Goal: Task Accomplishment & Management: Manage account settings

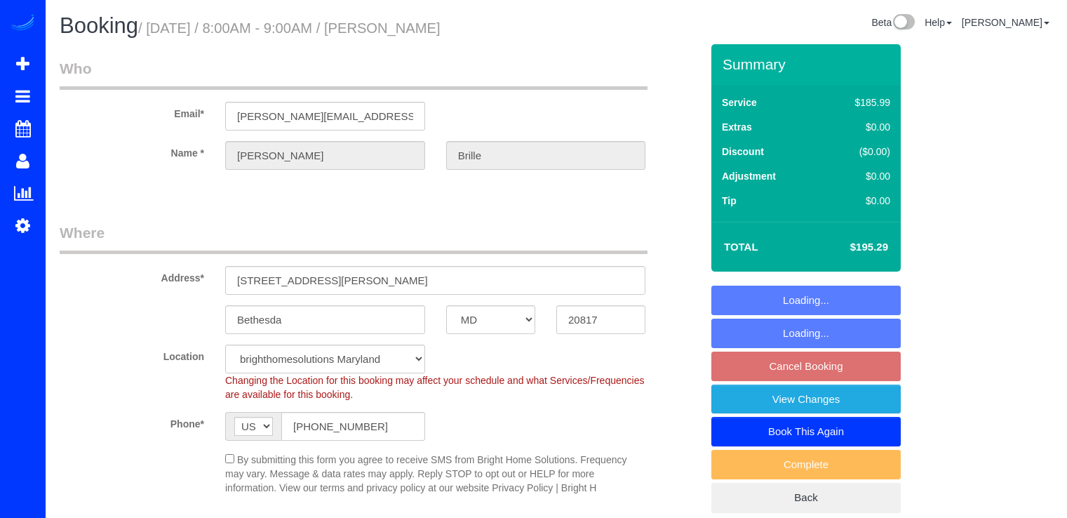
select select "MD"
select select "3"
select select "1"
select select "spot1"
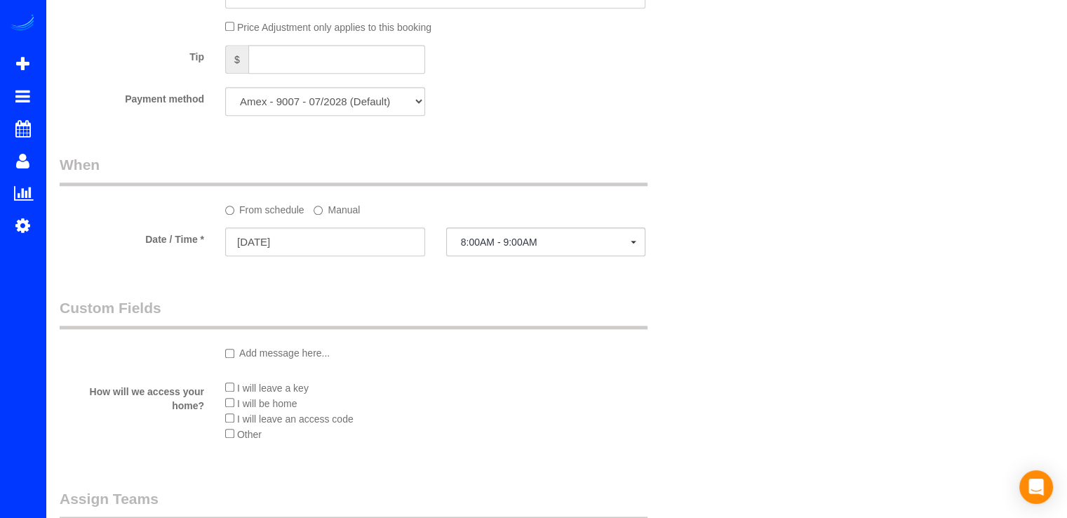
scroll to position [1403, 0]
click at [337, 215] on label "Manual" at bounding box center [337, 205] width 46 height 19
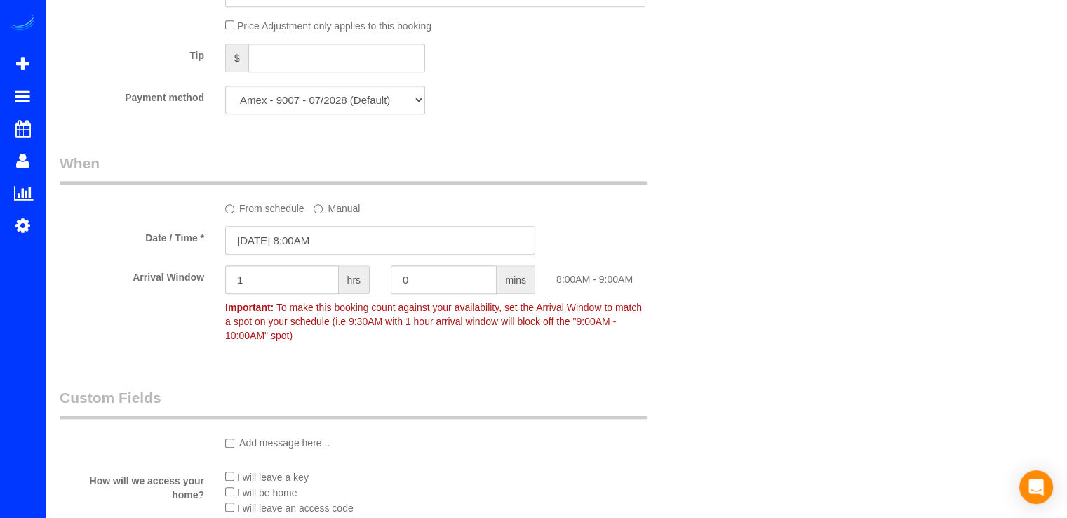
click at [326, 249] on input "[DATE] 8:00AM" at bounding box center [380, 240] width 310 height 29
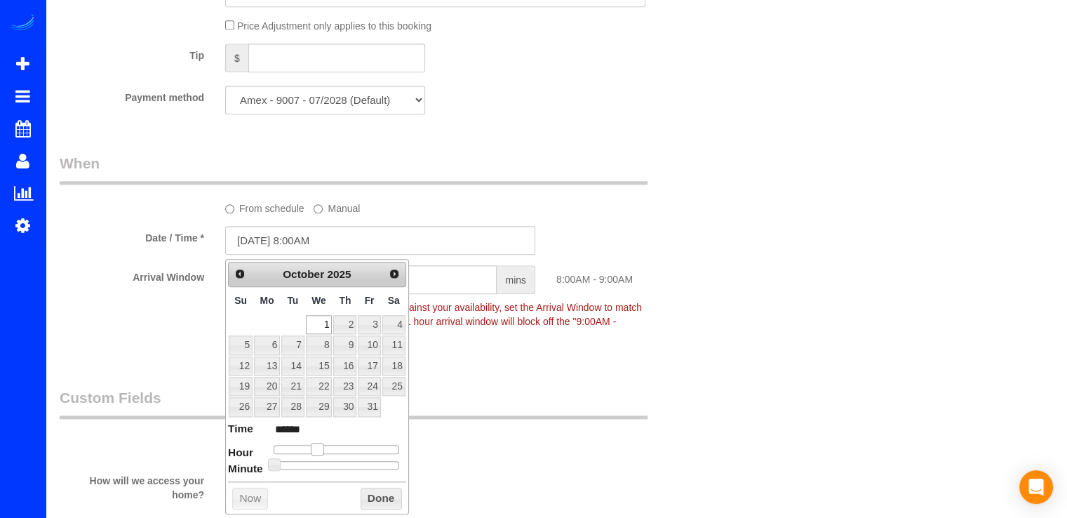
type input "[DATE] 9:00AM"
type input "******"
click at [321, 445] on span at bounding box center [322, 449] width 13 height 13
click at [368, 497] on button "Done" at bounding box center [381, 499] width 41 height 22
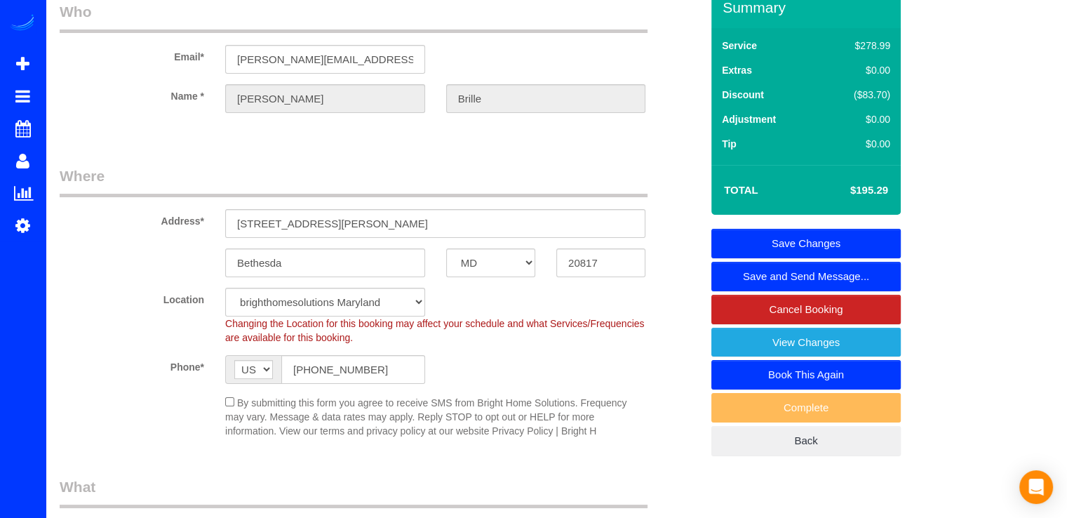
scroll to position [0, 0]
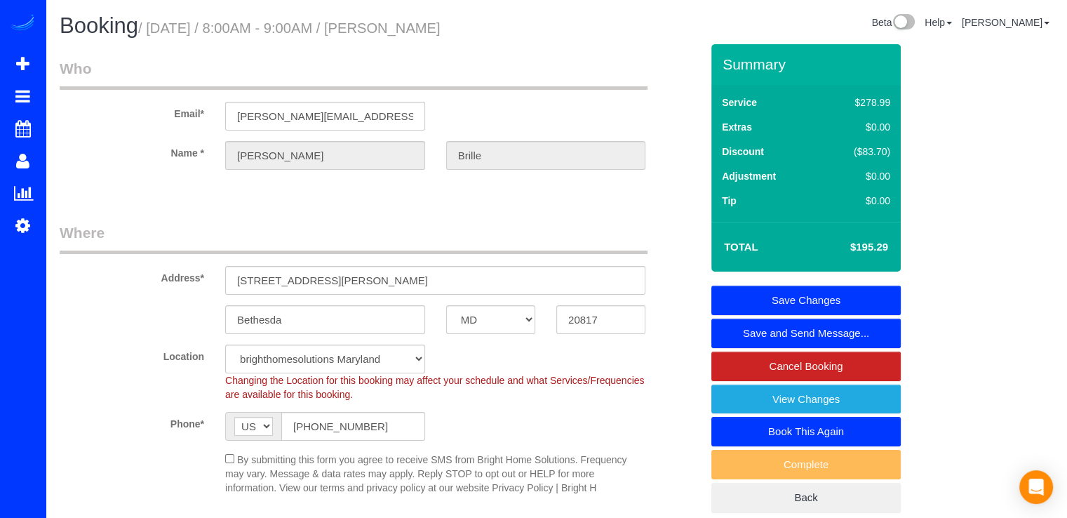
click at [829, 298] on link "Save Changes" at bounding box center [805, 300] width 189 height 29
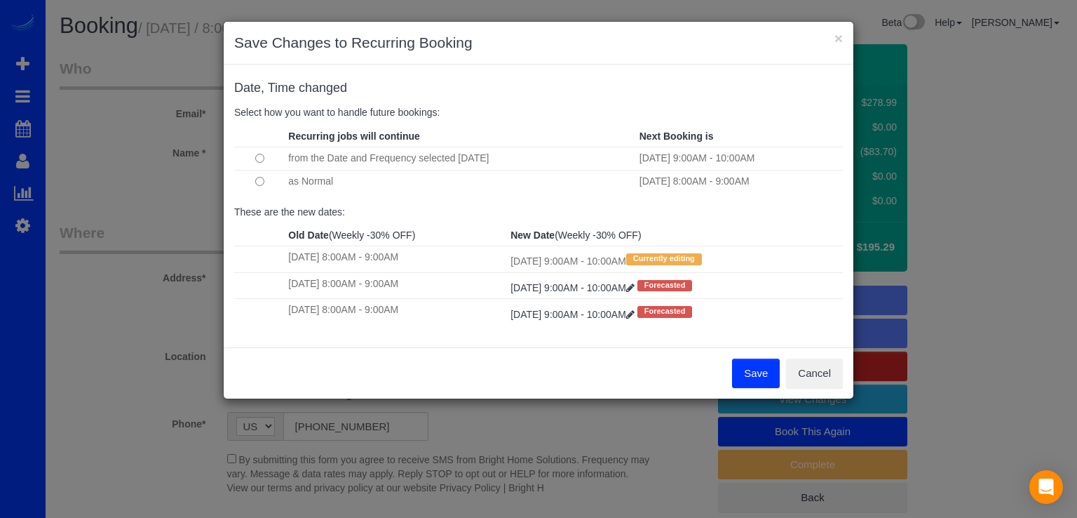
click at [752, 380] on button "Save" at bounding box center [756, 372] width 48 height 29
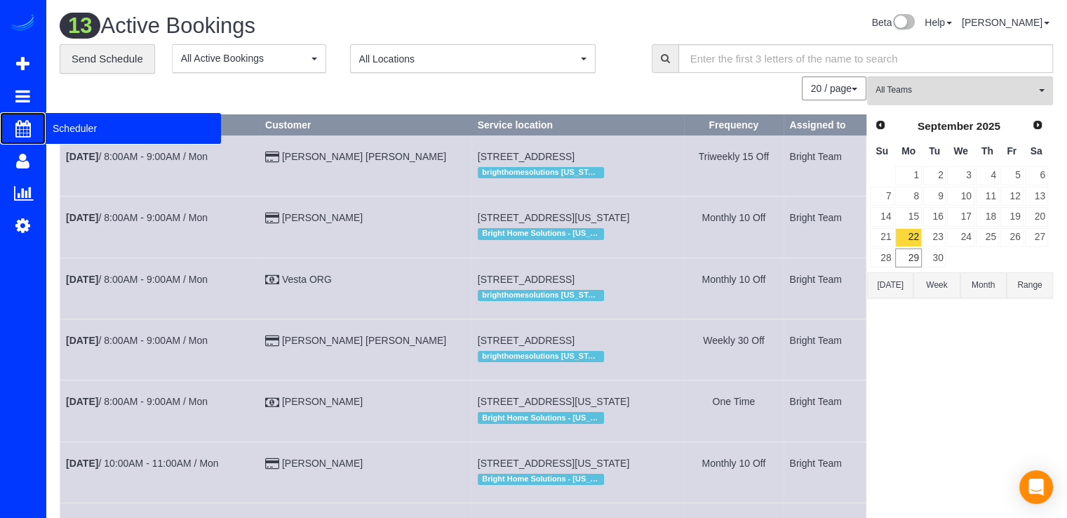
click at [79, 129] on span "Scheduler" at bounding box center [133, 128] width 175 height 32
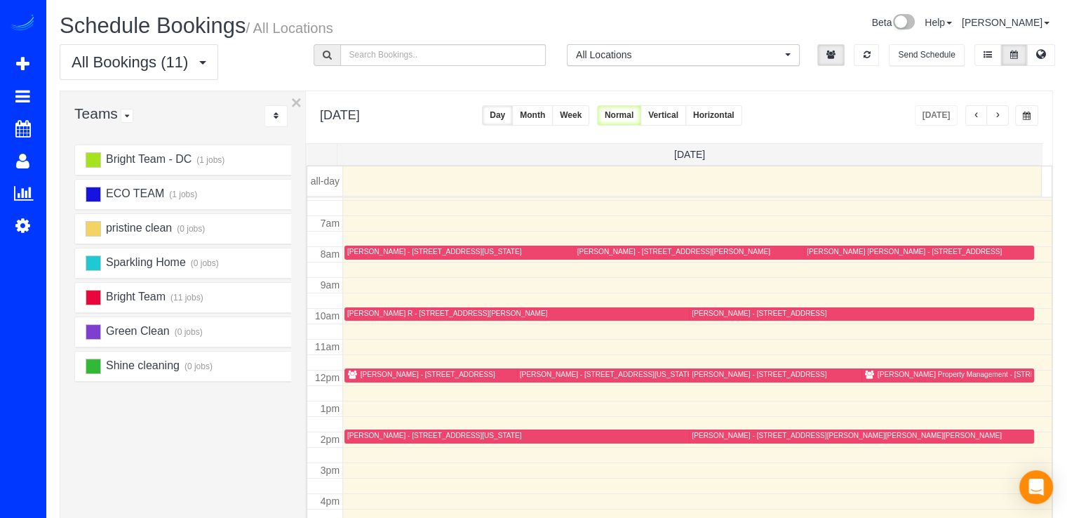
scroll to position [210, 0]
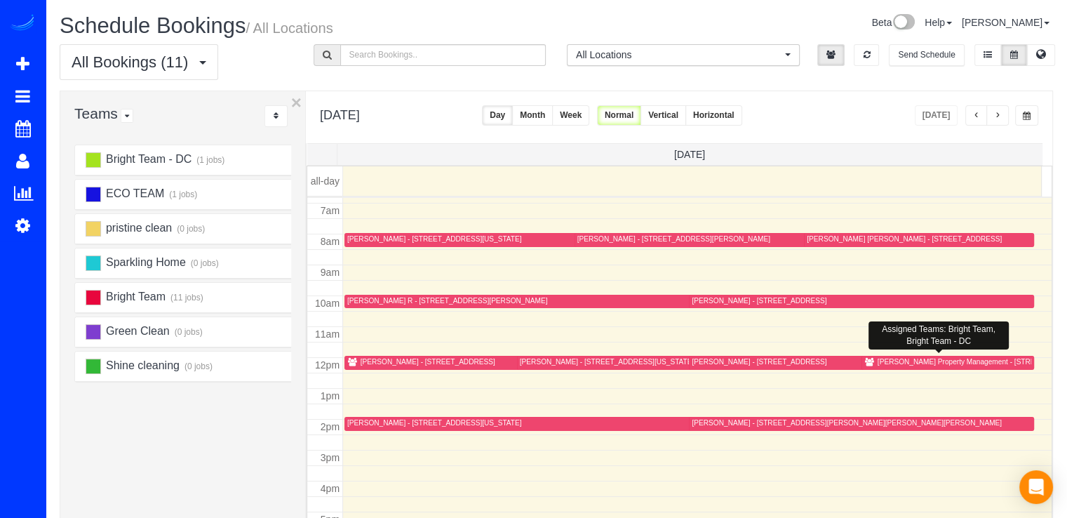
click at [878, 358] on div "[PERSON_NAME] Property Management - [STREET_ADDRESS]" at bounding box center [981, 361] width 207 height 9
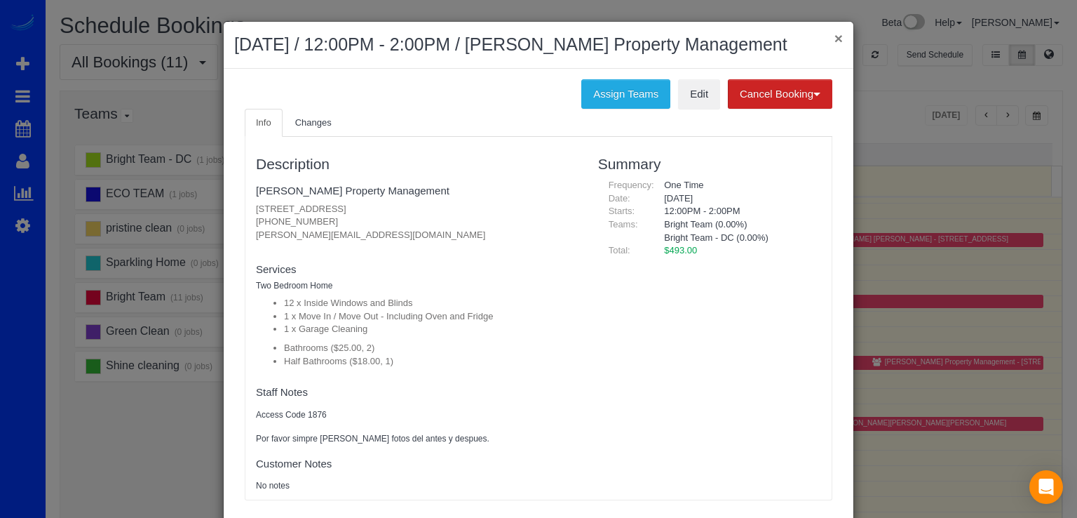
click at [835, 40] on button "×" at bounding box center [839, 38] width 8 height 15
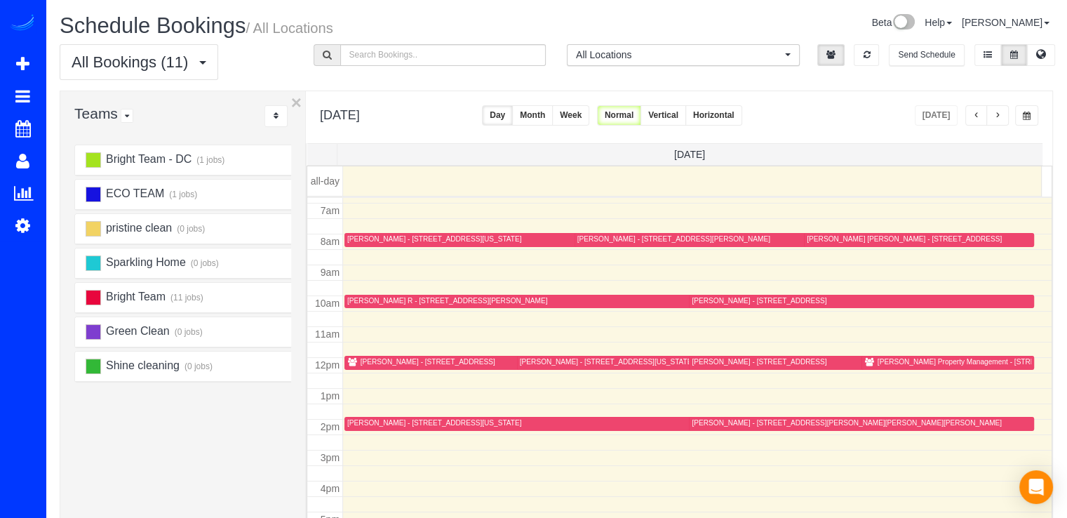
click at [374, 357] on div "[PERSON_NAME] - [STREET_ADDRESS]" at bounding box center [428, 361] width 135 height 9
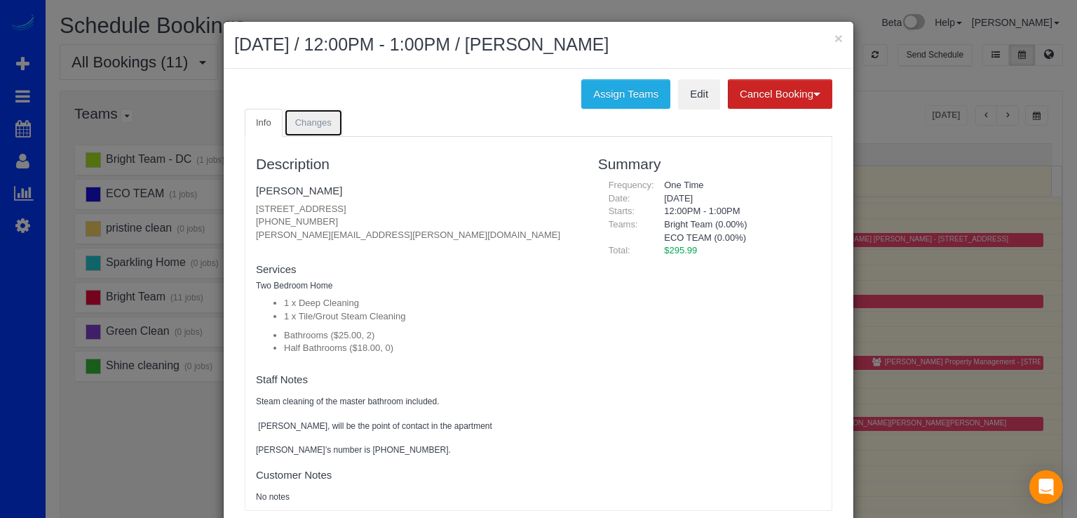
click at [326, 126] on link "Changes" at bounding box center [313, 123] width 59 height 29
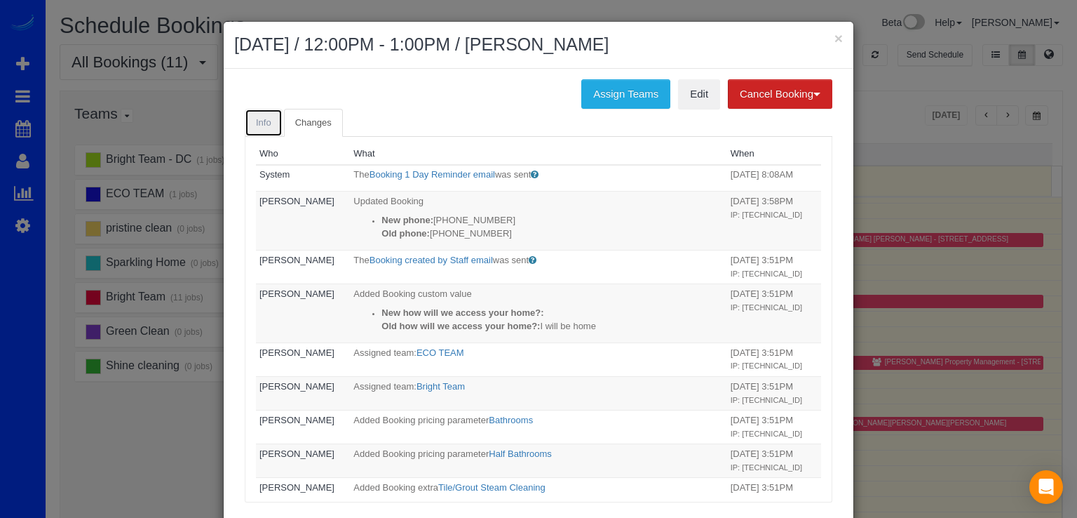
click at [275, 121] on link "Info" at bounding box center [264, 123] width 38 height 29
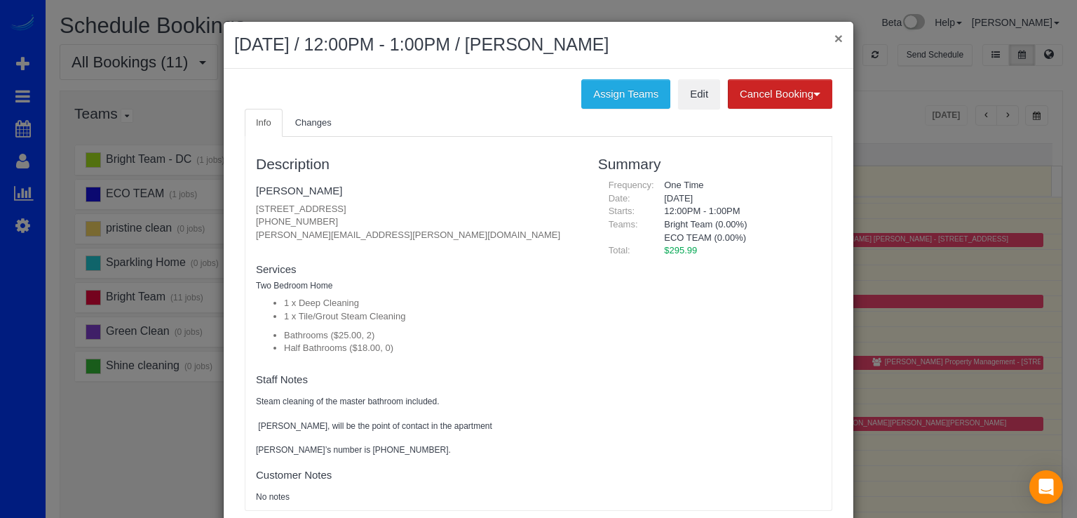
click at [836, 36] on button "×" at bounding box center [839, 38] width 8 height 15
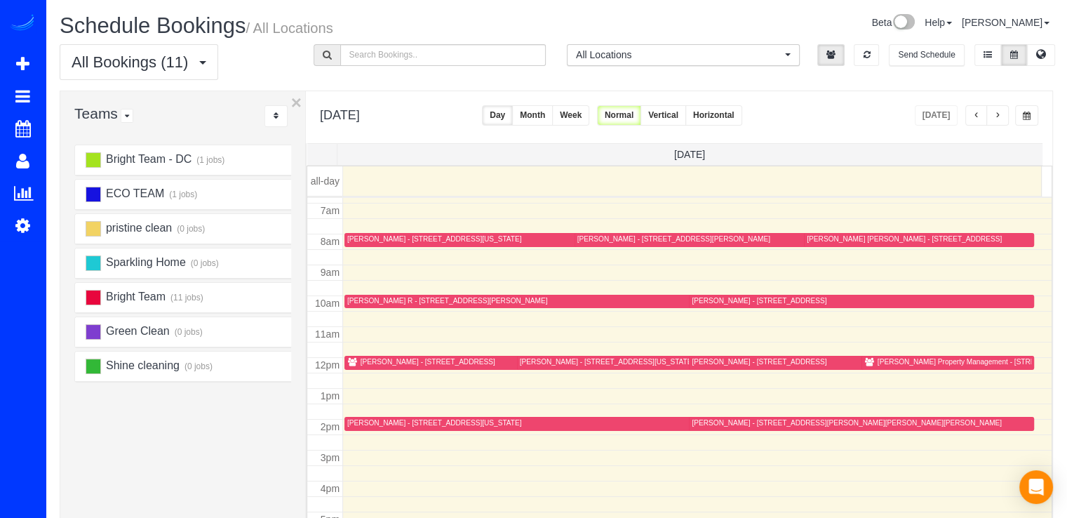
click at [1004, 113] on button "button" at bounding box center [997, 115] width 22 height 20
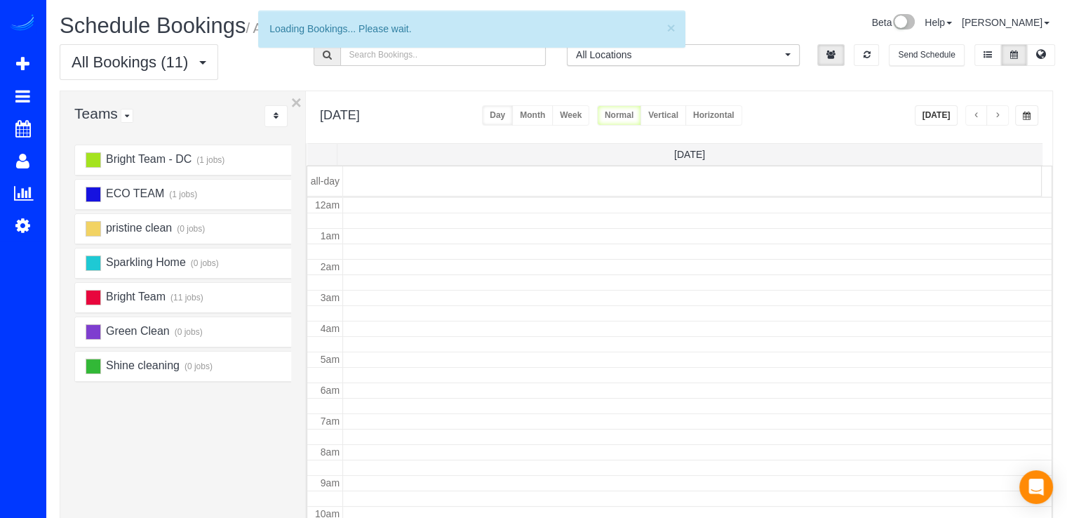
scroll to position [184, 0]
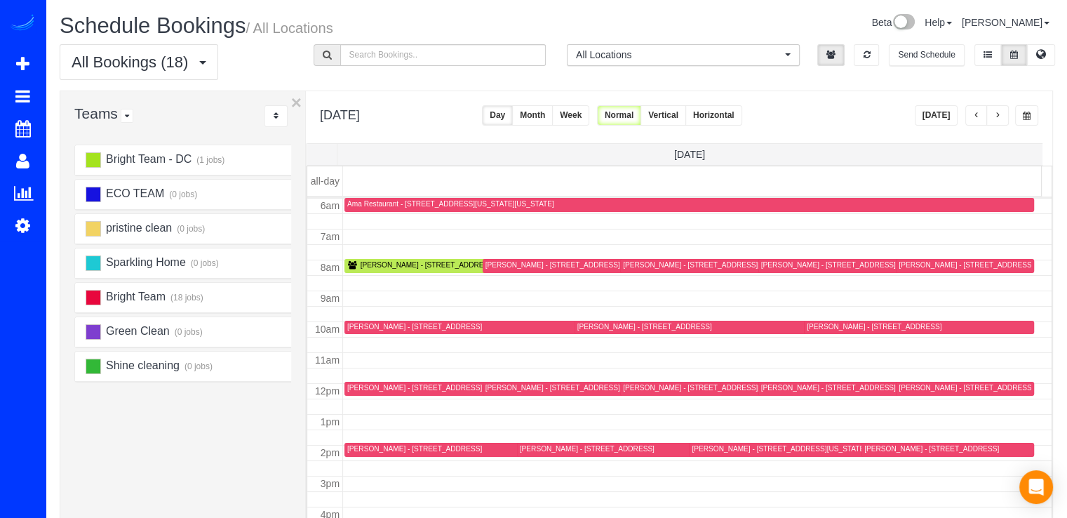
click at [971, 113] on button "button" at bounding box center [976, 115] width 22 height 20
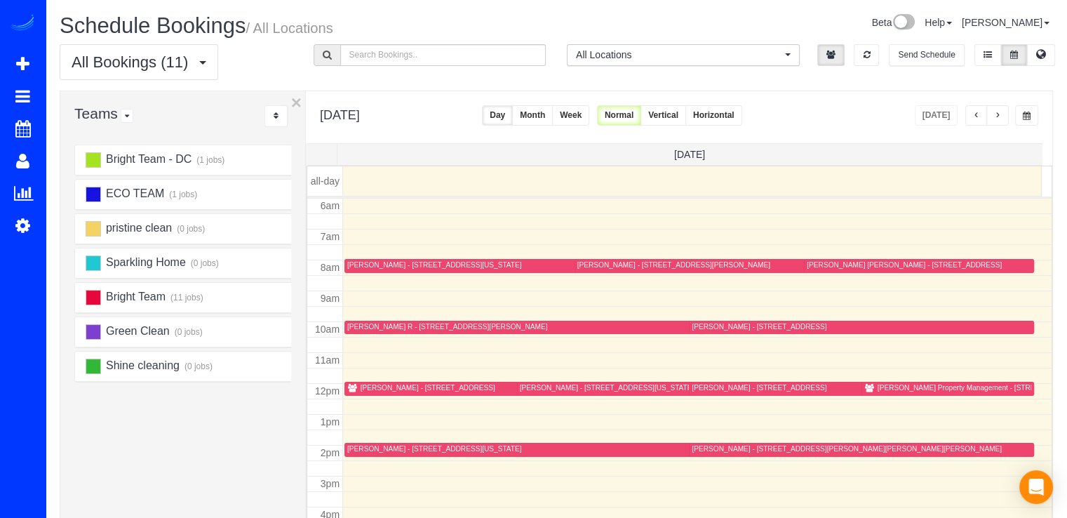
click at [1003, 113] on button "button" at bounding box center [997, 115] width 22 height 20
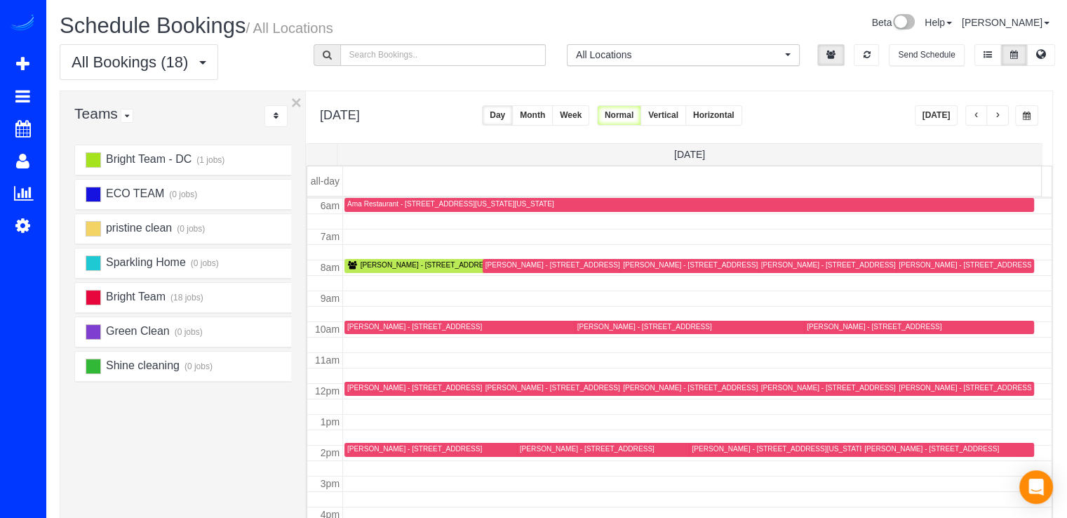
click at [1002, 119] on button "button" at bounding box center [997, 115] width 22 height 20
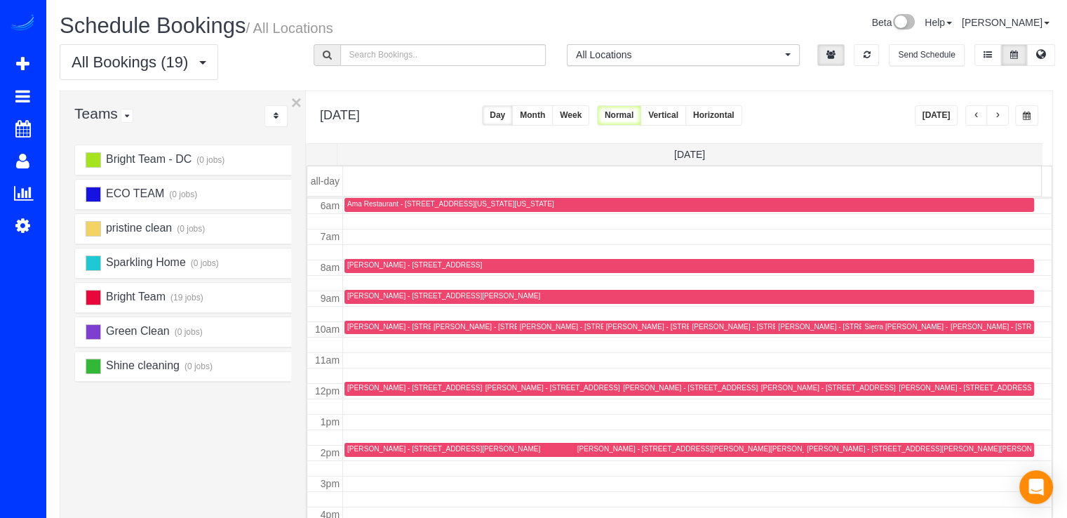
click at [1002, 119] on button "button" at bounding box center [997, 115] width 22 height 20
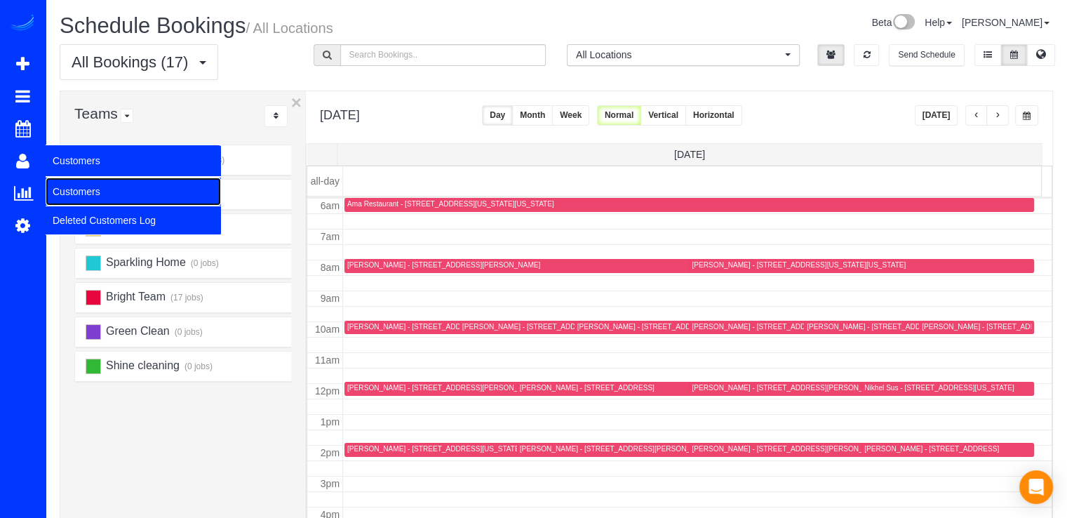
click at [64, 186] on link "Customers" at bounding box center [133, 191] width 175 height 28
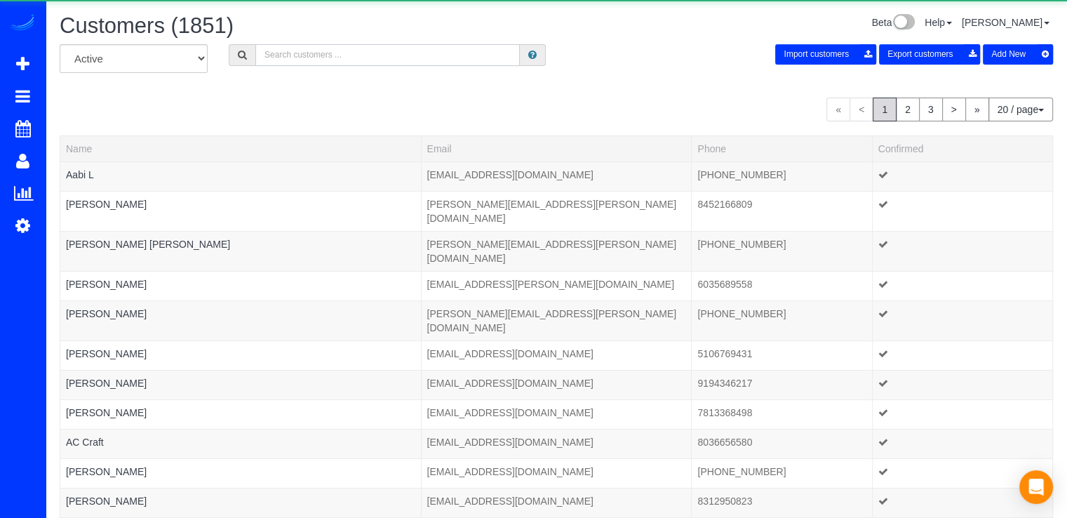
click at [321, 55] on input "text" at bounding box center [387, 55] width 264 height 22
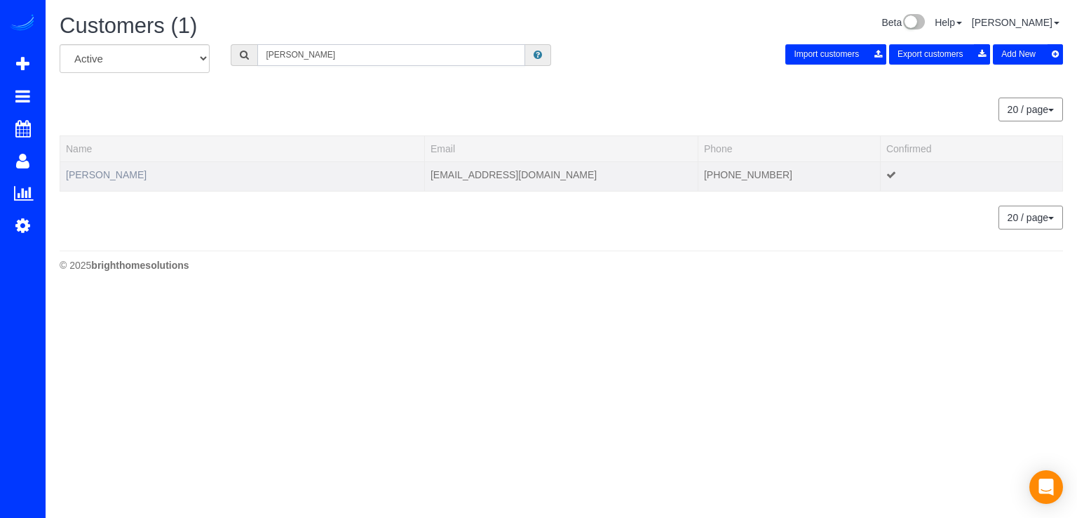
type input "[PERSON_NAME]"
click at [115, 175] on link "[PERSON_NAME]" at bounding box center [106, 174] width 81 height 11
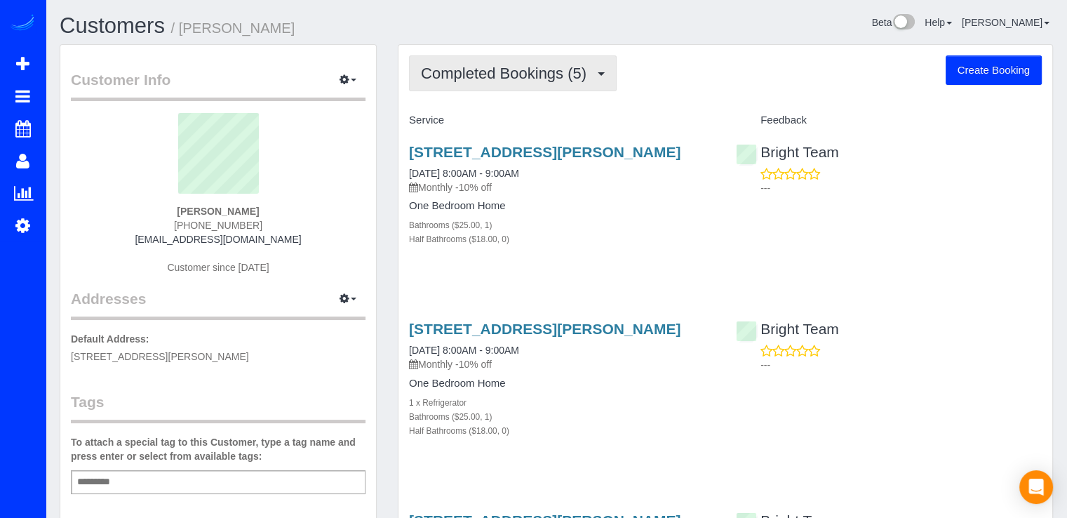
click at [500, 58] on button "Completed Bookings (5)" at bounding box center [513, 73] width 208 height 36
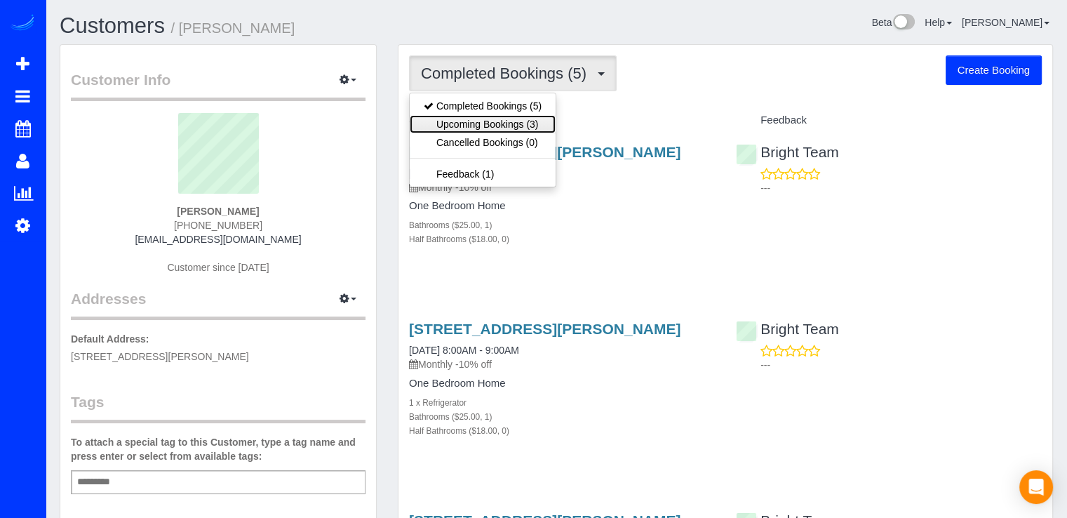
click at [504, 126] on link "Upcoming Bookings (3)" at bounding box center [483, 124] width 146 height 18
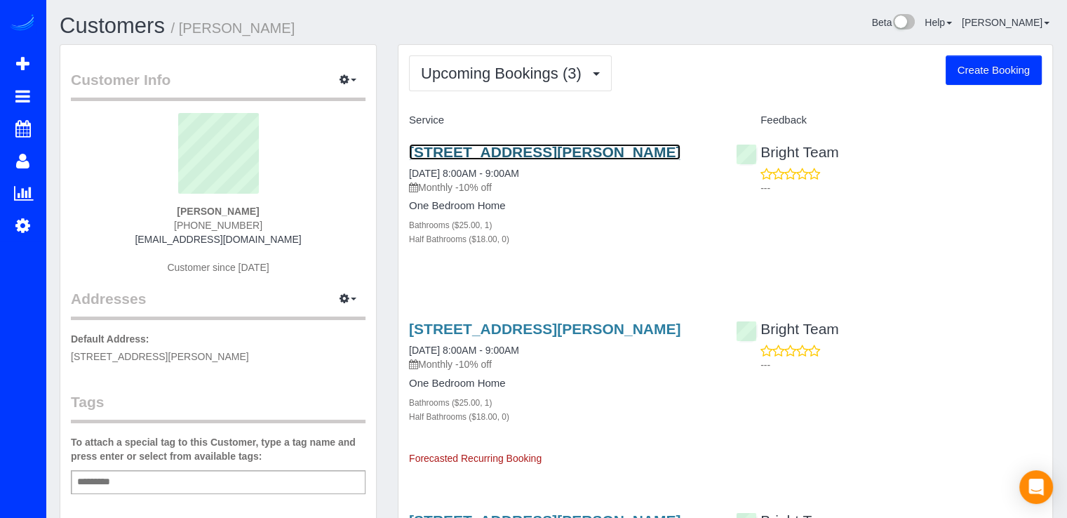
click at [512, 154] on link "[STREET_ADDRESS][PERSON_NAME]" at bounding box center [544, 152] width 271 height 16
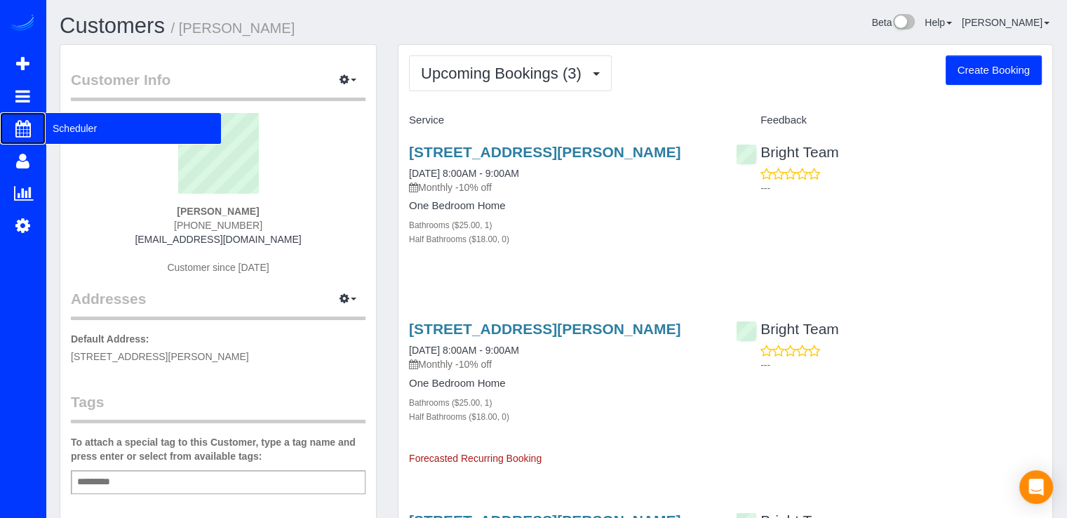
click at [114, 127] on span "Scheduler" at bounding box center [133, 128] width 175 height 32
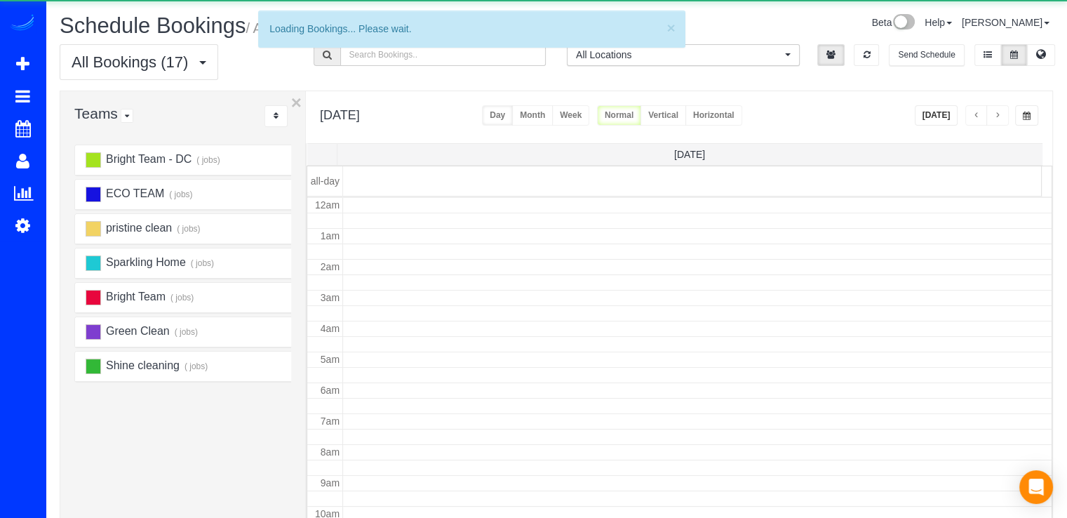
scroll to position [184, 0]
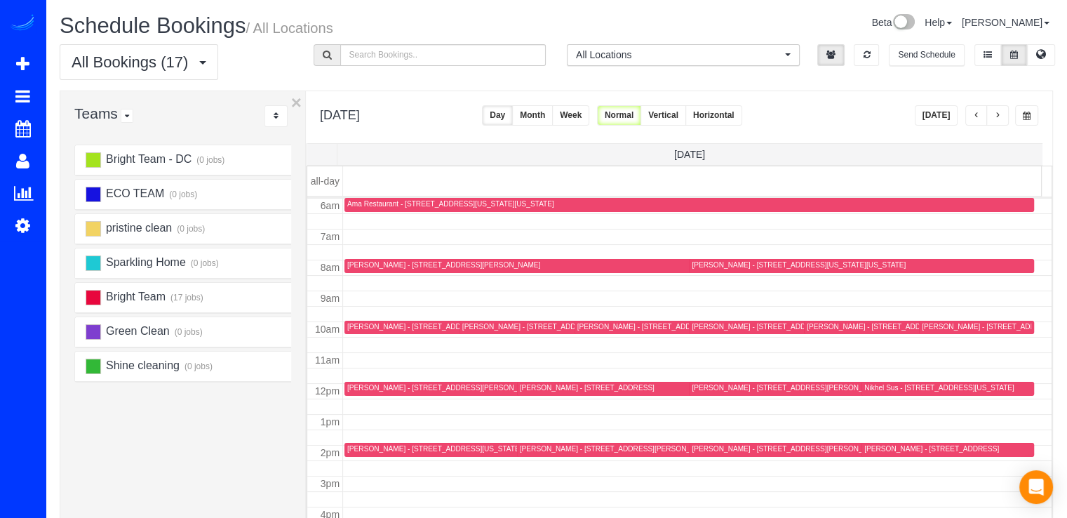
click at [953, 113] on button "[DATE]" at bounding box center [936, 115] width 43 height 20
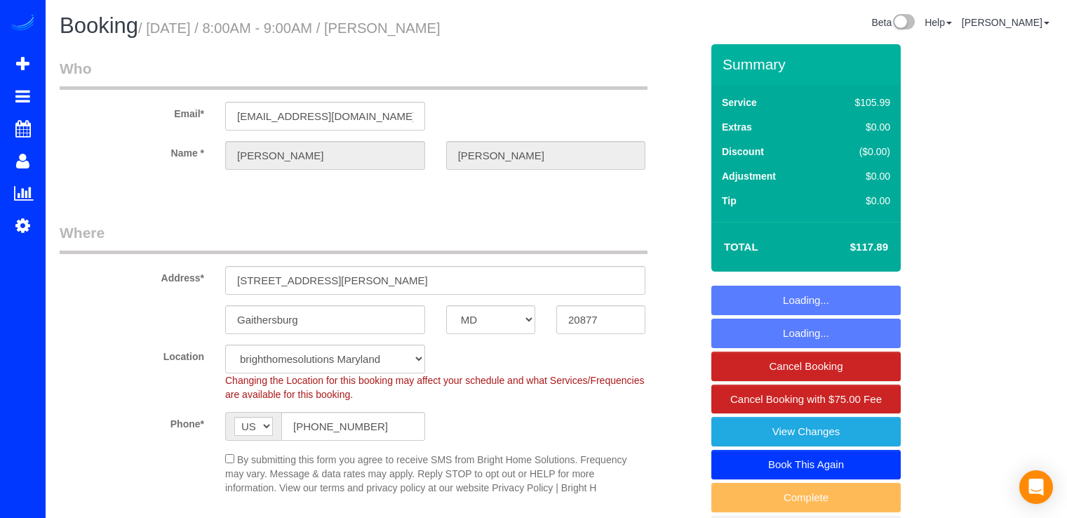
select select "MD"
select select "spot1"
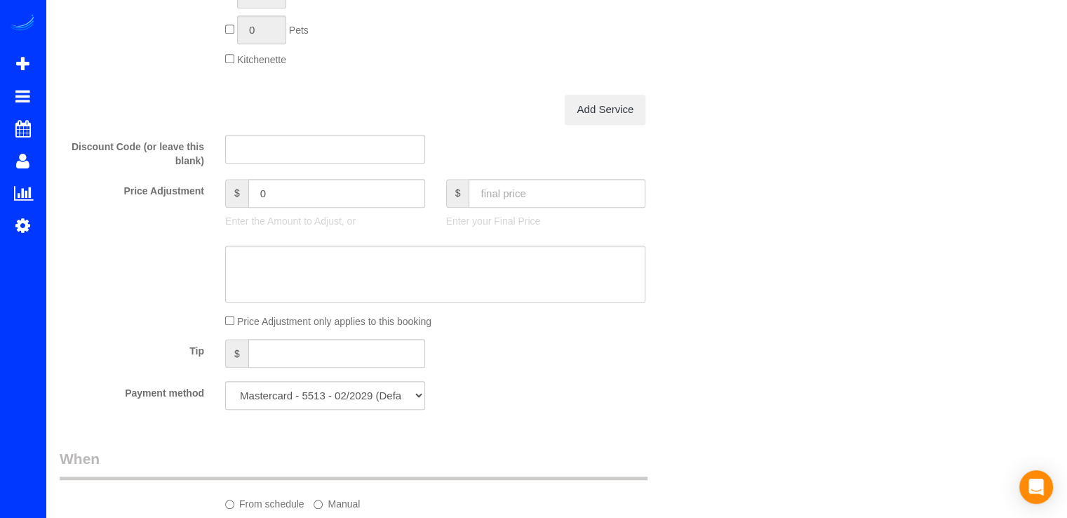
scroll to position [1193, 0]
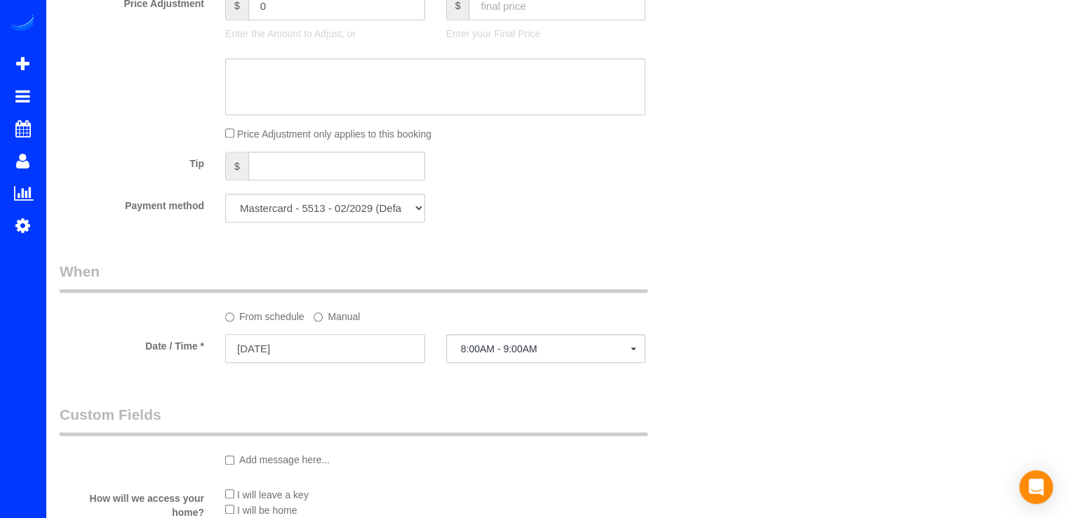
click at [300, 347] on input "09/29/2025" at bounding box center [325, 348] width 200 height 29
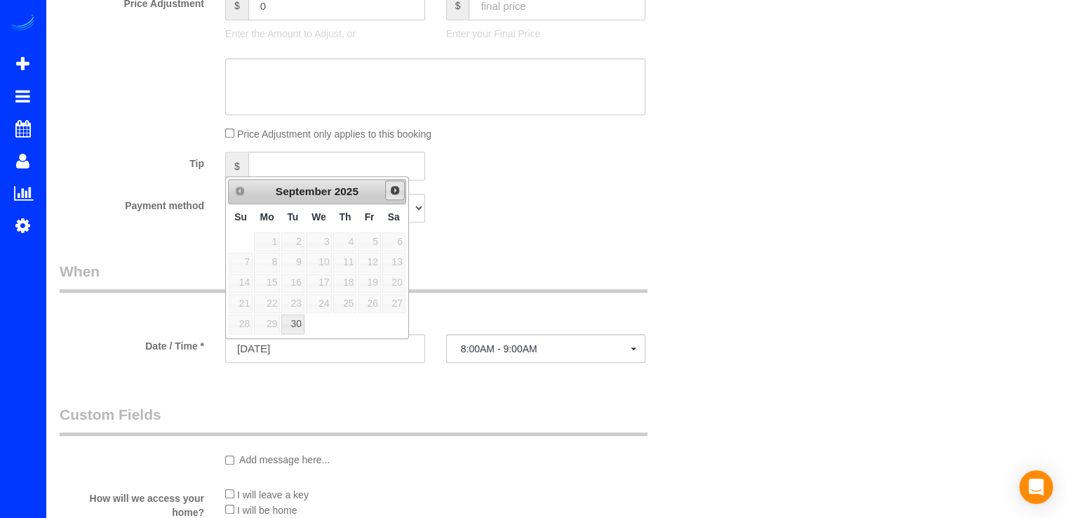
click at [398, 189] on span "Next" at bounding box center [394, 189] width 11 height 11
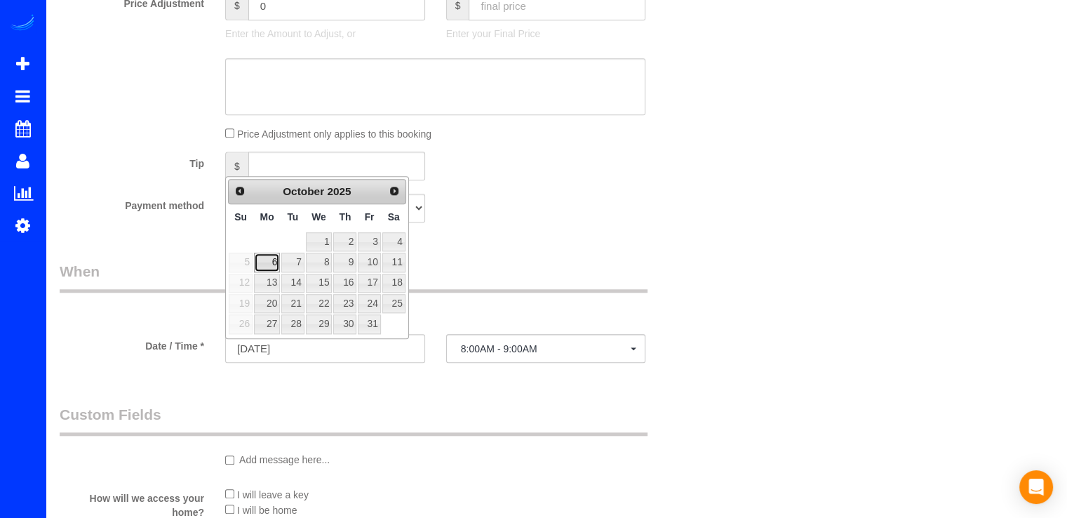
click at [267, 260] on link "6" at bounding box center [267, 262] width 26 height 19
type input "10/06/2025"
select select "spot18"
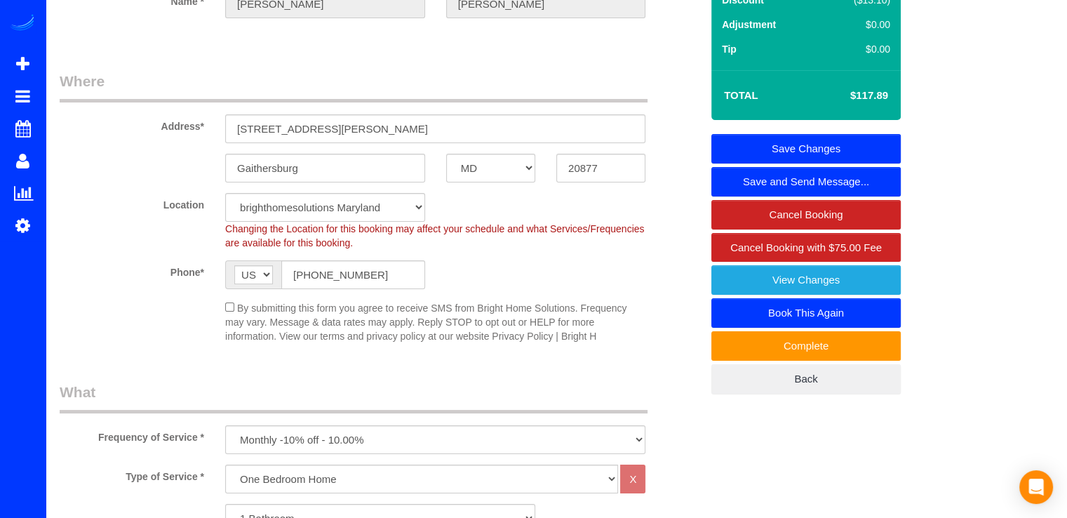
scroll to position [70, 0]
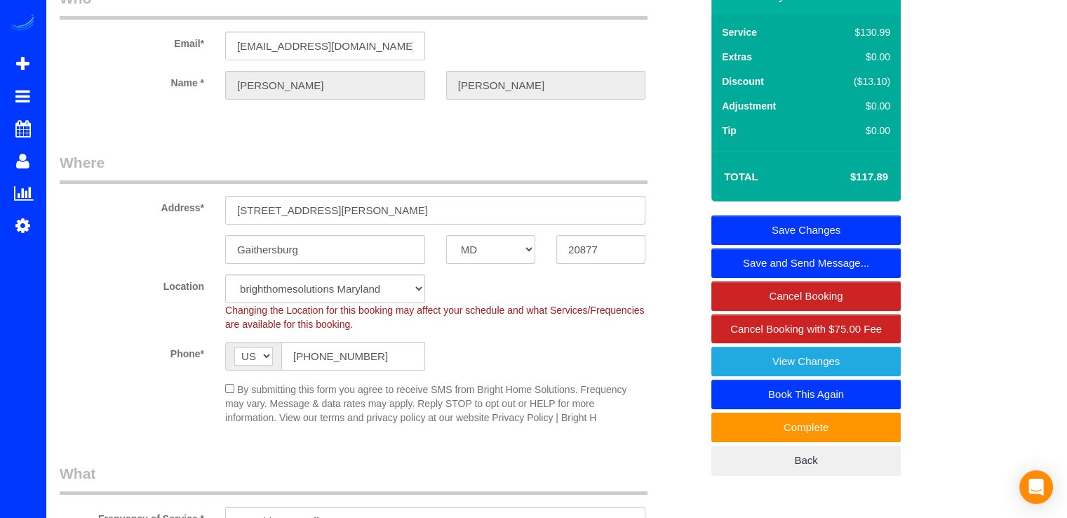
click at [878, 233] on link "Save Changes" at bounding box center [805, 229] width 189 height 29
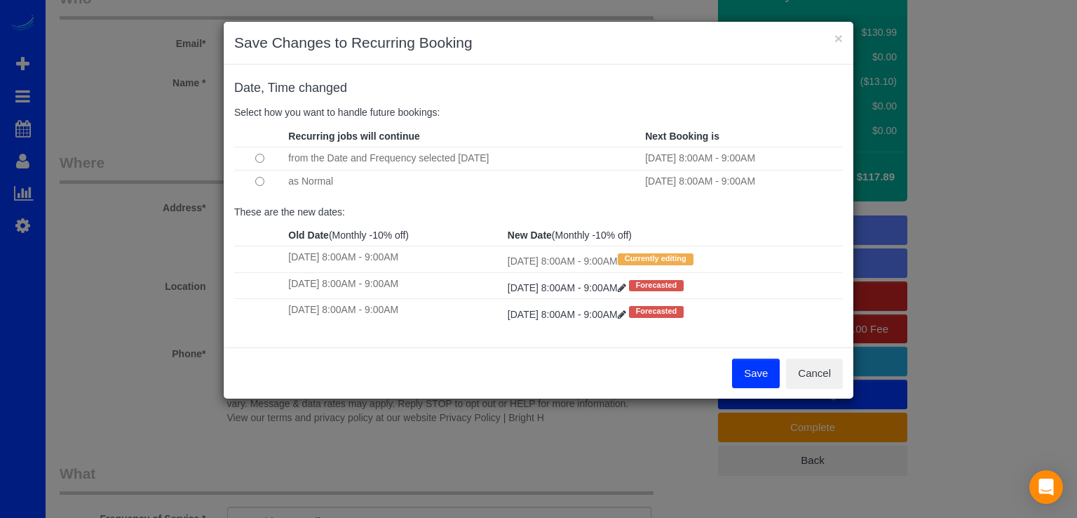
click at [752, 371] on button "Save" at bounding box center [756, 372] width 48 height 29
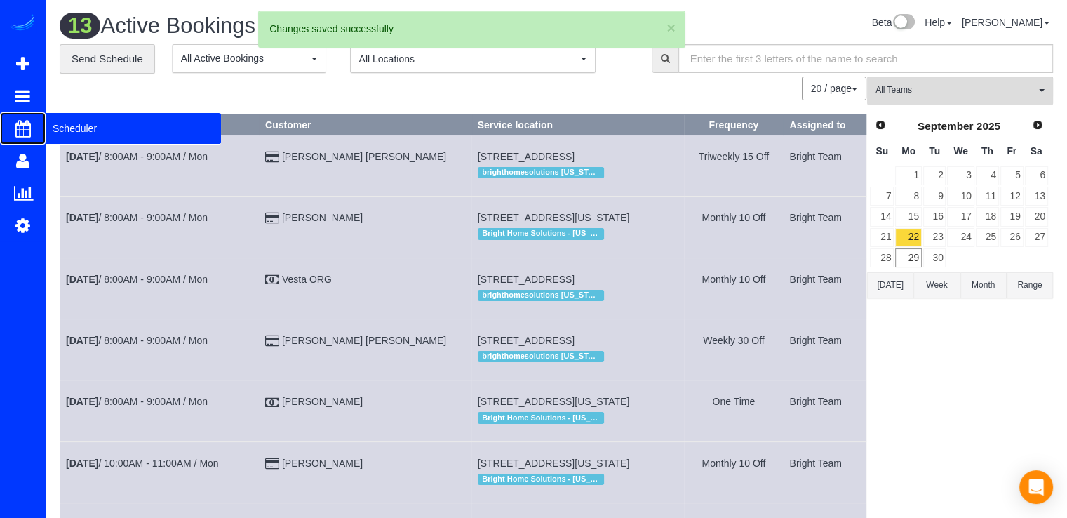
click at [52, 128] on span "Scheduler" at bounding box center [133, 128] width 175 height 32
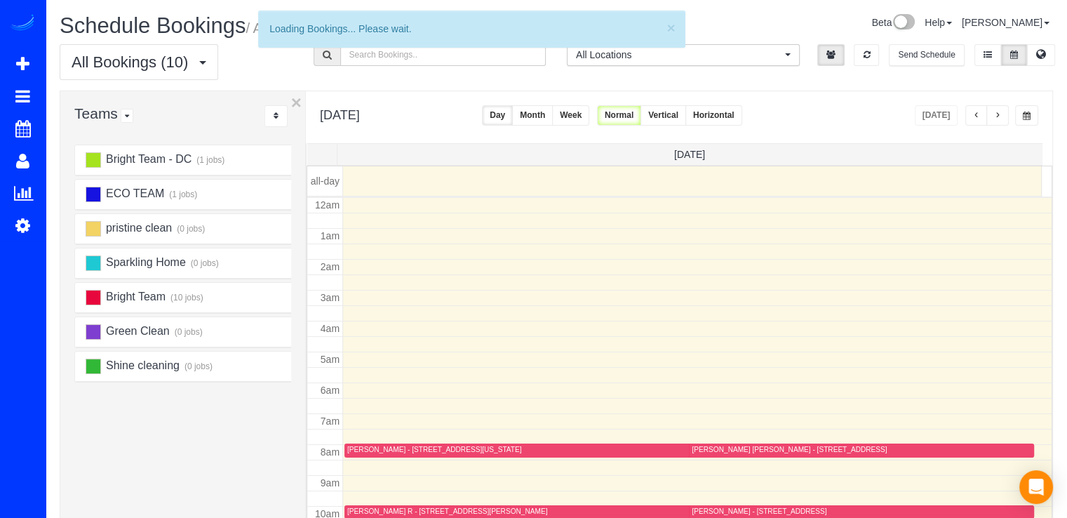
scroll to position [184, 0]
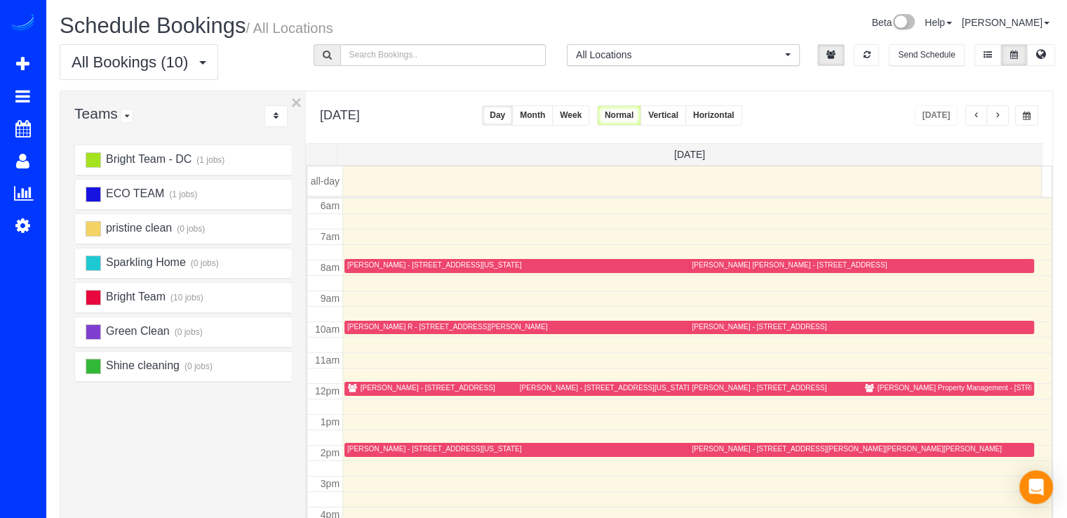
click at [1003, 116] on button "button" at bounding box center [997, 115] width 22 height 20
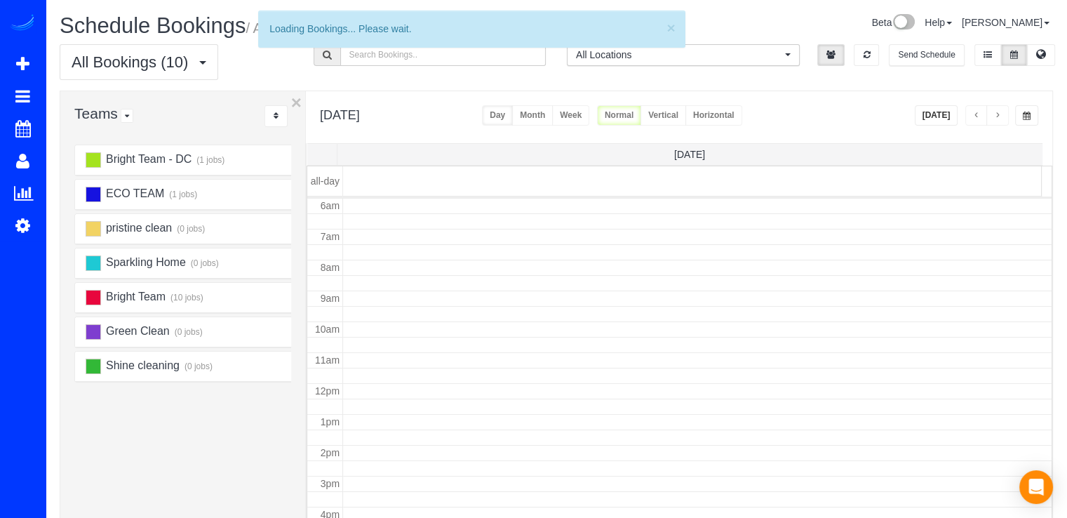
click at [1003, 116] on button "button" at bounding box center [997, 115] width 22 height 20
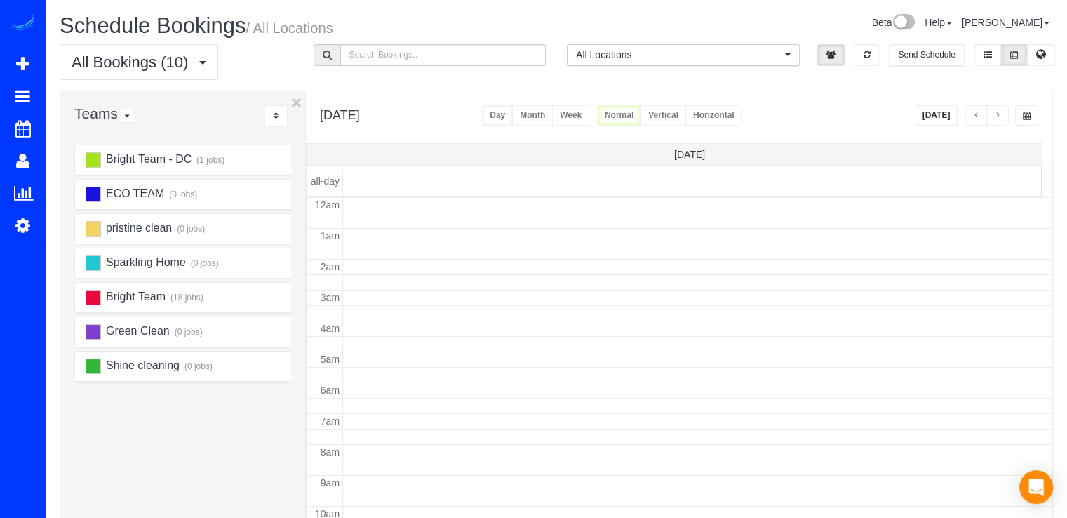
click at [1003, 116] on button "button" at bounding box center [997, 115] width 22 height 20
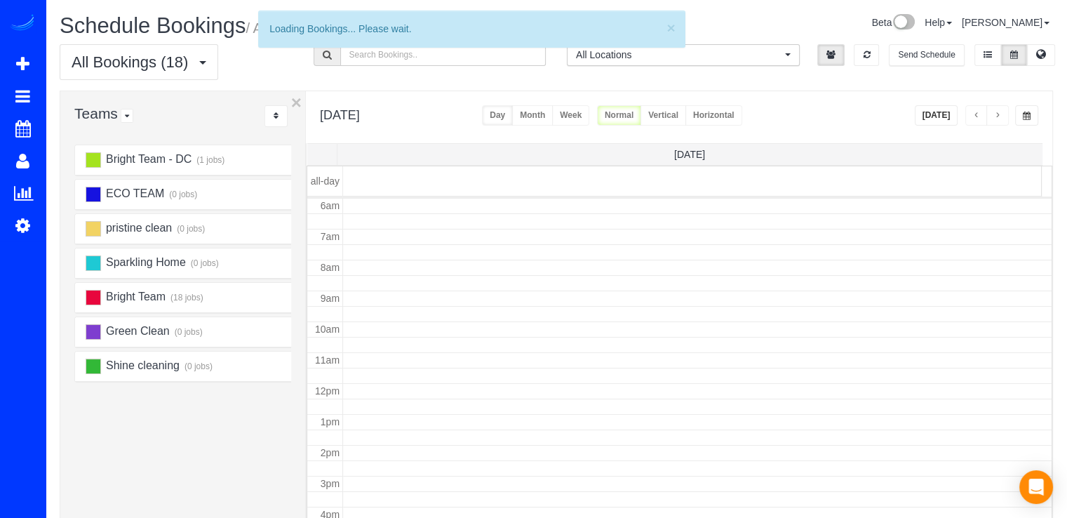
click at [1003, 116] on button "button" at bounding box center [997, 115] width 22 height 20
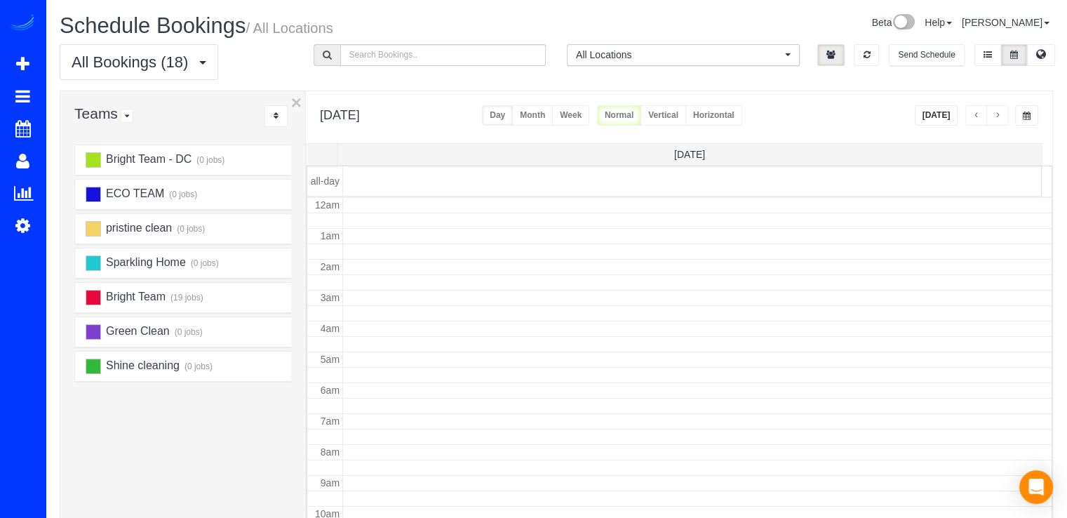
click at [1003, 116] on button "button" at bounding box center [997, 115] width 22 height 20
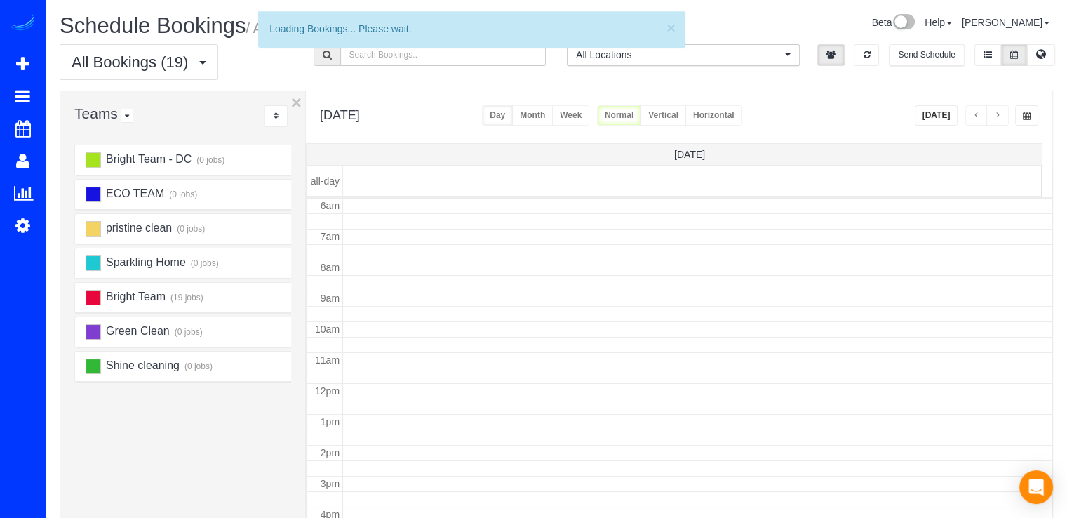
click at [1003, 116] on button "button" at bounding box center [997, 115] width 22 height 20
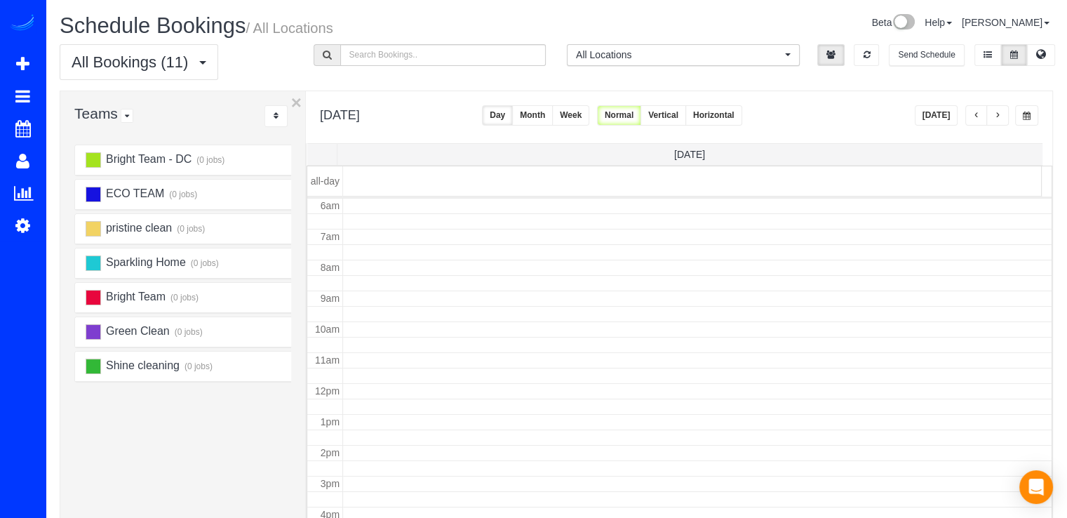
click at [1003, 116] on button "button" at bounding box center [997, 115] width 22 height 20
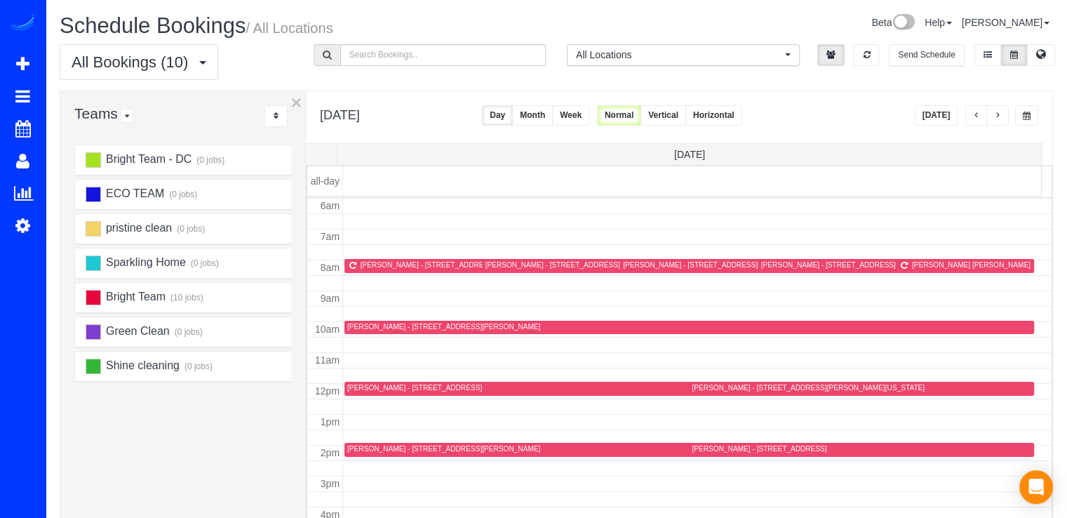
click at [946, 118] on button "[DATE]" at bounding box center [936, 115] width 43 height 20
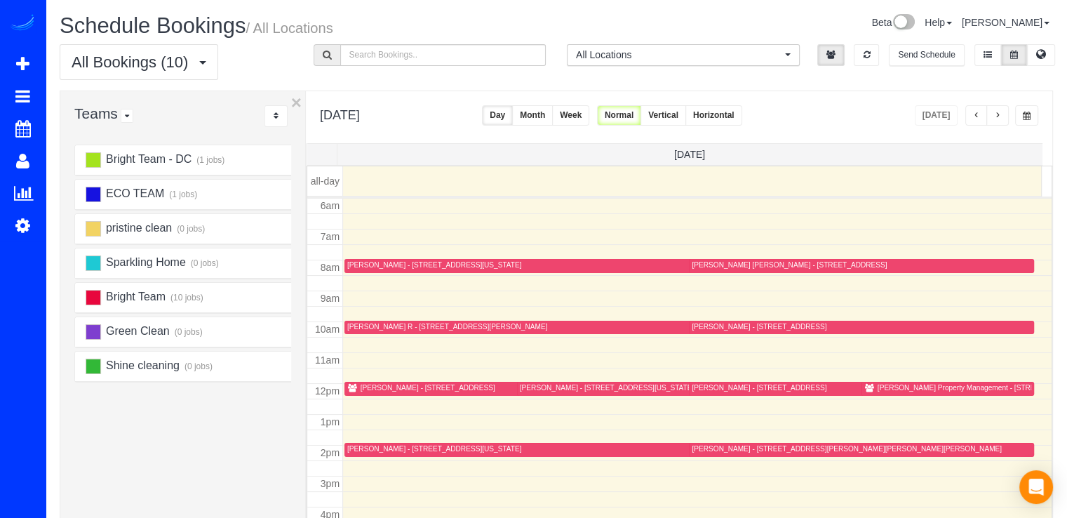
click at [1007, 114] on button "button" at bounding box center [997, 115] width 22 height 20
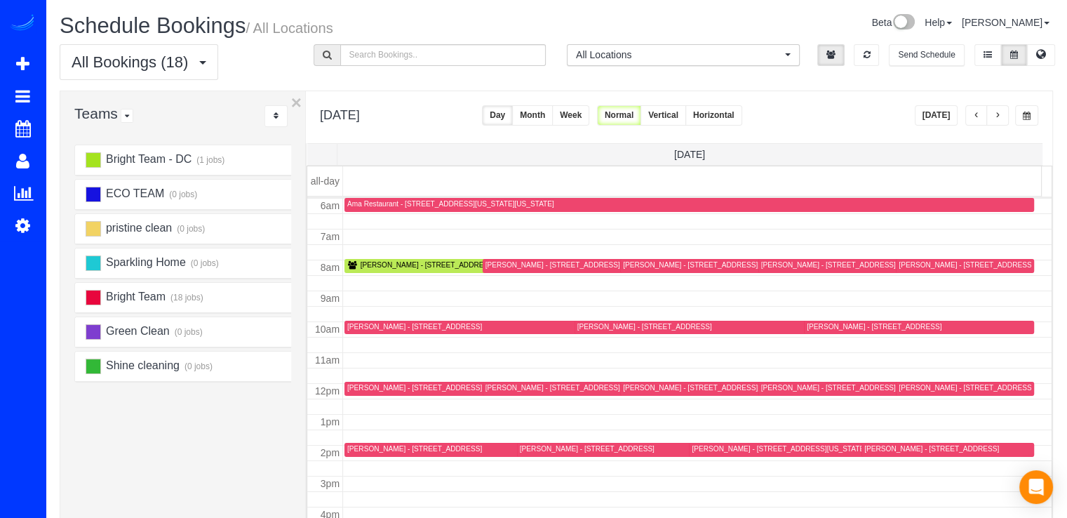
click at [975, 115] on span "button" at bounding box center [976, 116] width 7 height 8
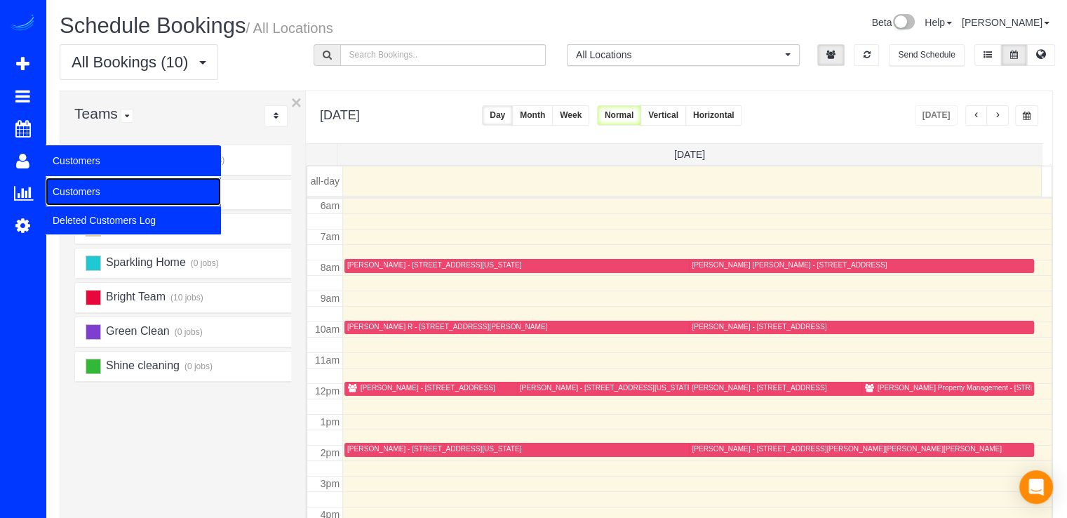
click at [67, 192] on link "Customers" at bounding box center [133, 191] width 175 height 28
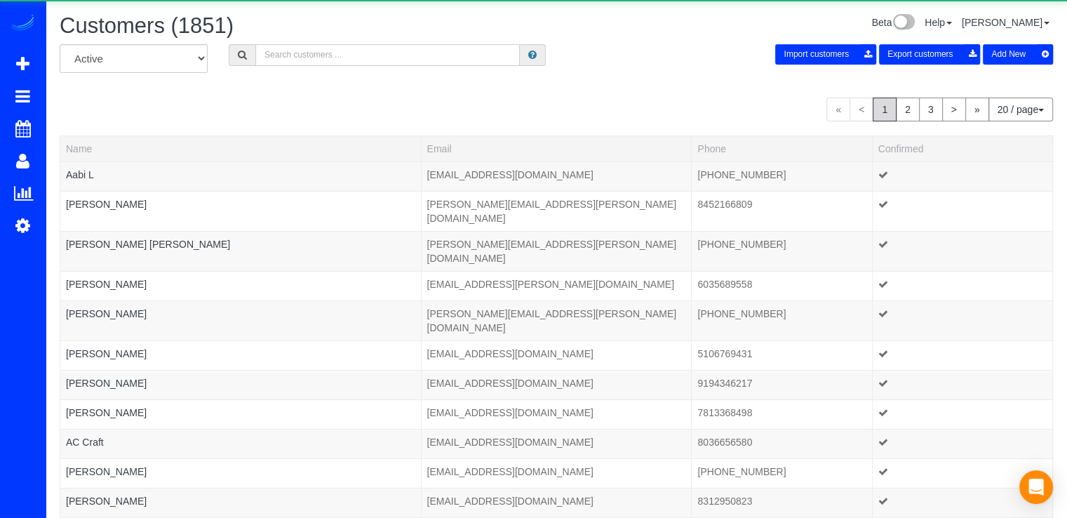
click at [320, 50] on input "text" at bounding box center [387, 55] width 264 height 22
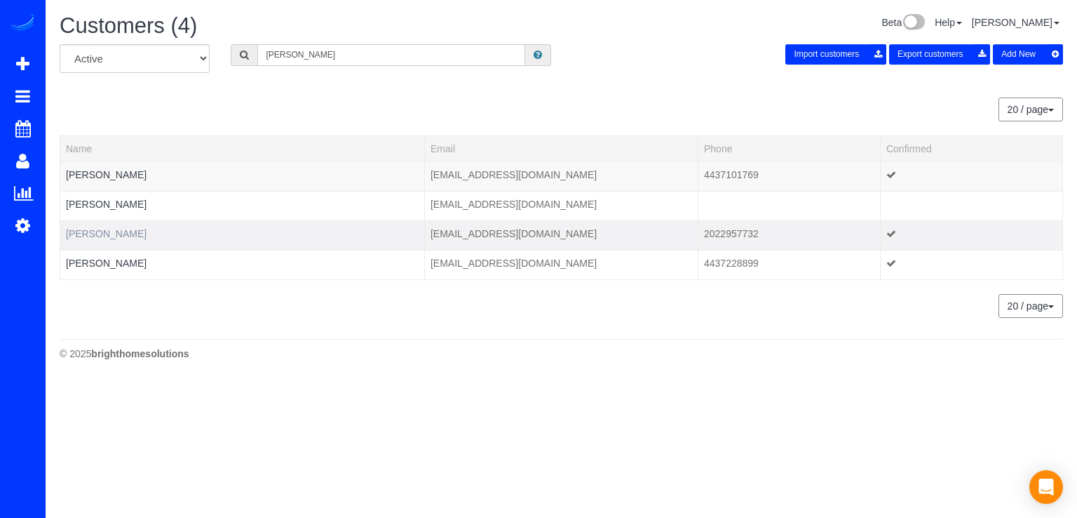
type input "Diana"
click at [106, 237] on link "Diana Pankevich" at bounding box center [106, 233] width 81 height 11
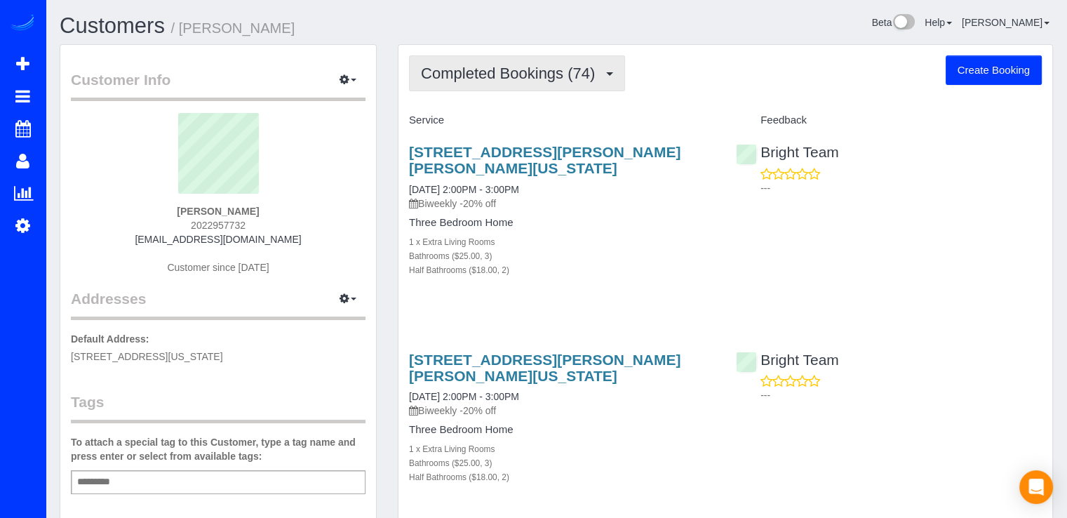
click at [575, 65] on span "Completed Bookings (74)" at bounding box center [511, 74] width 181 height 18
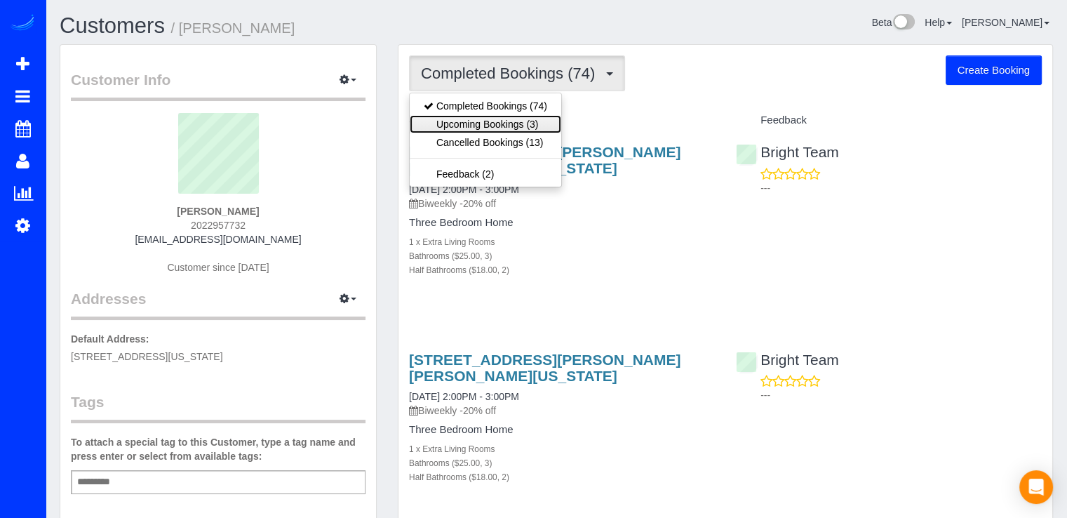
click at [546, 123] on link "Upcoming Bookings (3)" at bounding box center [486, 124] width 152 height 18
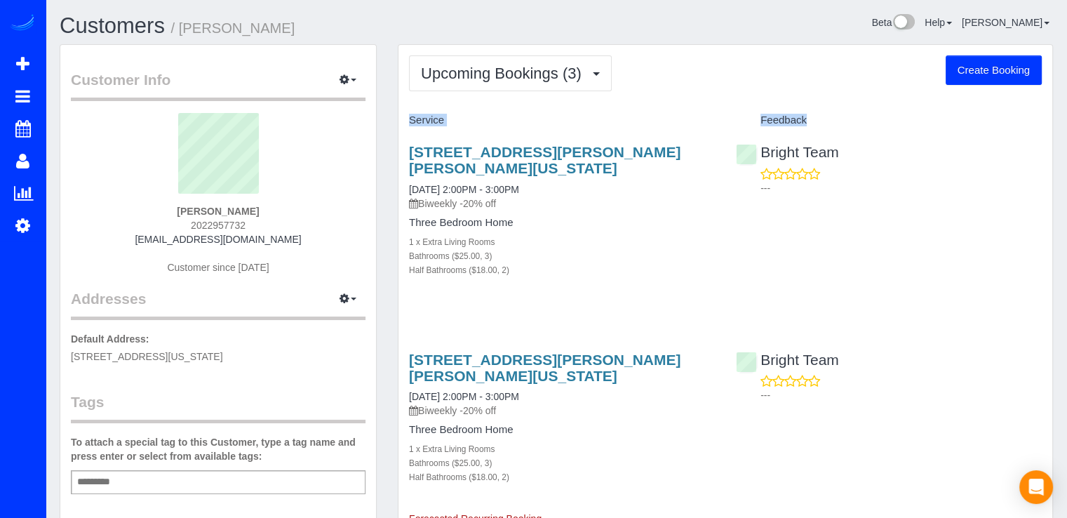
click at [563, 110] on div "Service" at bounding box center [561, 121] width 327 height 24
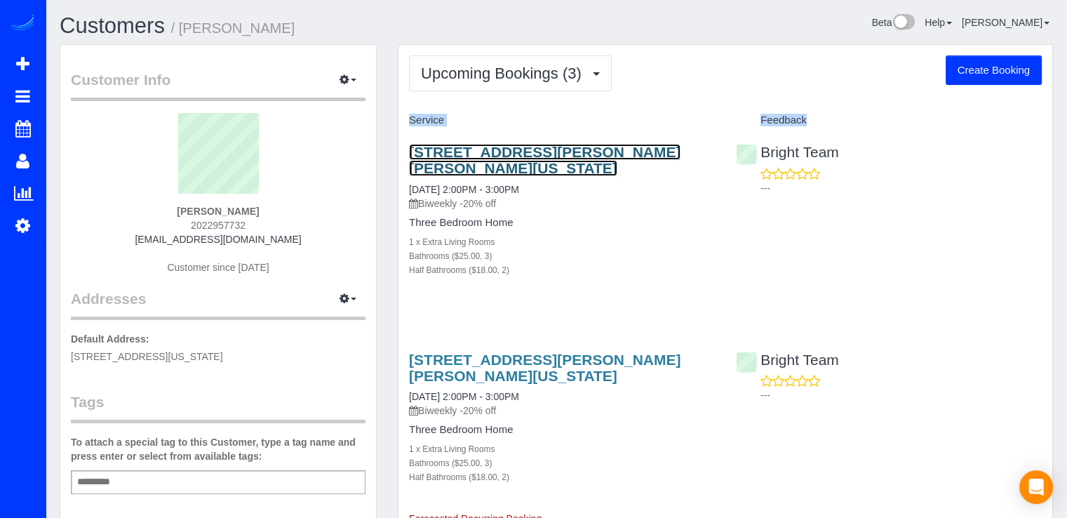
click at [480, 153] on link "6846 General Davis Dr Nw, Washington, DC 20012" at bounding box center [544, 160] width 271 height 32
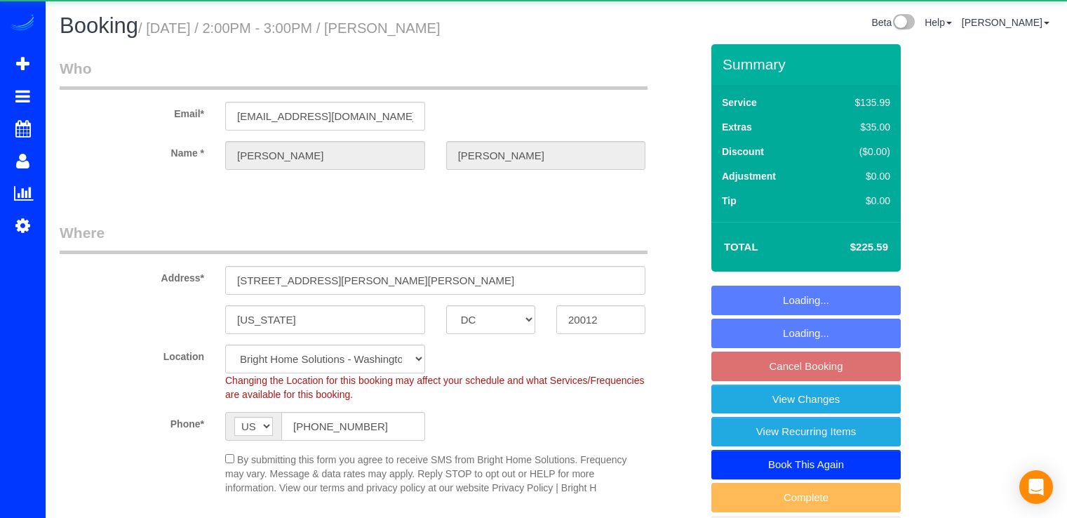
select select "DC"
select select "3"
select select "2"
select select "spot4"
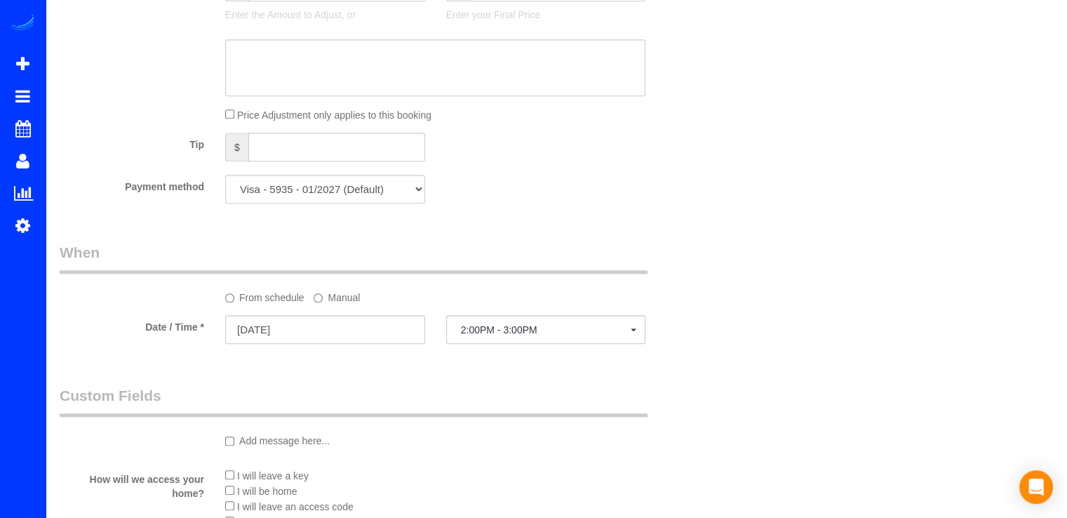
scroll to position [1333, 0]
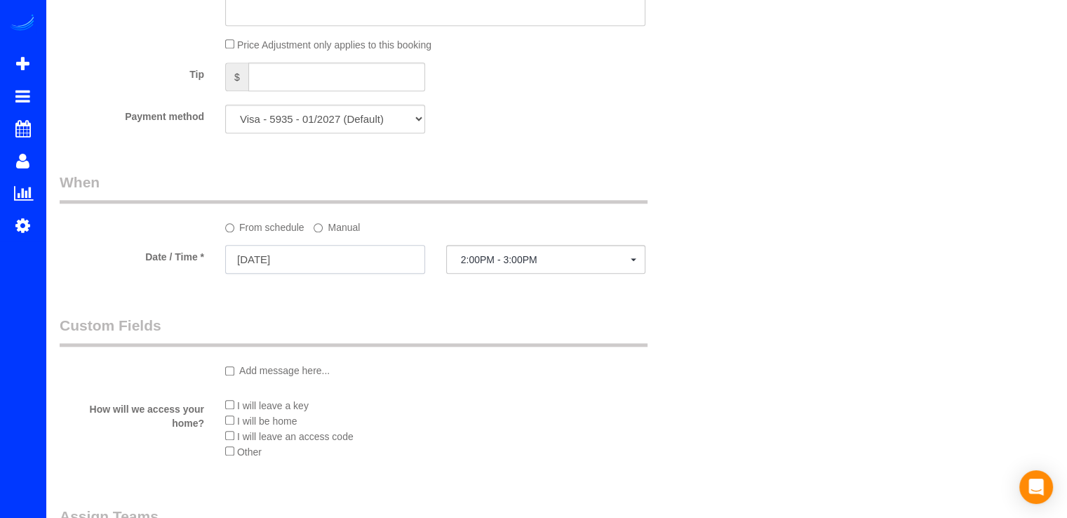
click at [296, 255] on input "[DATE]" at bounding box center [325, 259] width 200 height 29
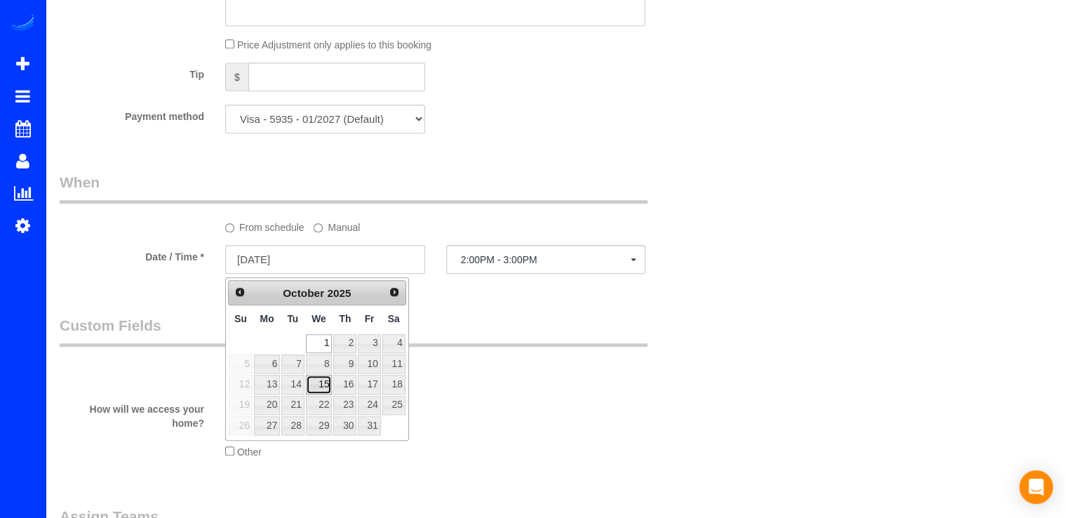
click at [325, 380] on link "15" at bounding box center [319, 384] width 27 height 19
type input "10/15/2025"
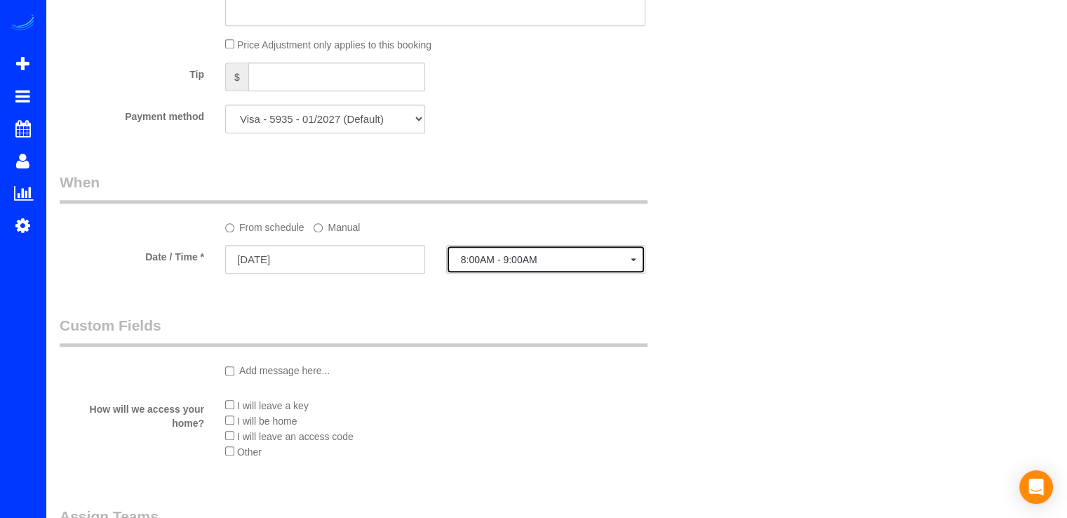
click at [515, 250] on button "8:00AM - 9:00AM" at bounding box center [546, 259] width 200 height 29
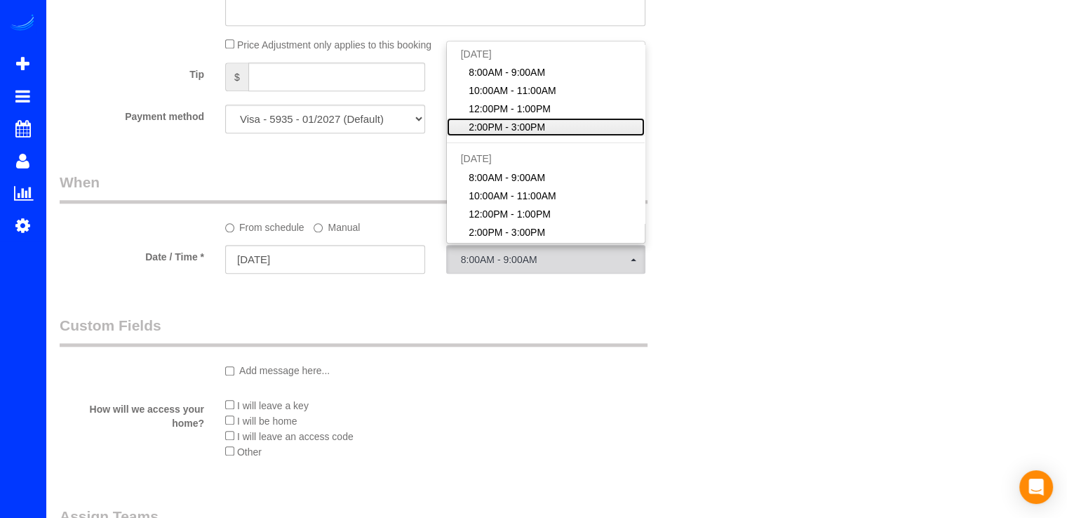
click at [523, 130] on span "2:00PM - 3:00PM" at bounding box center [507, 127] width 76 height 14
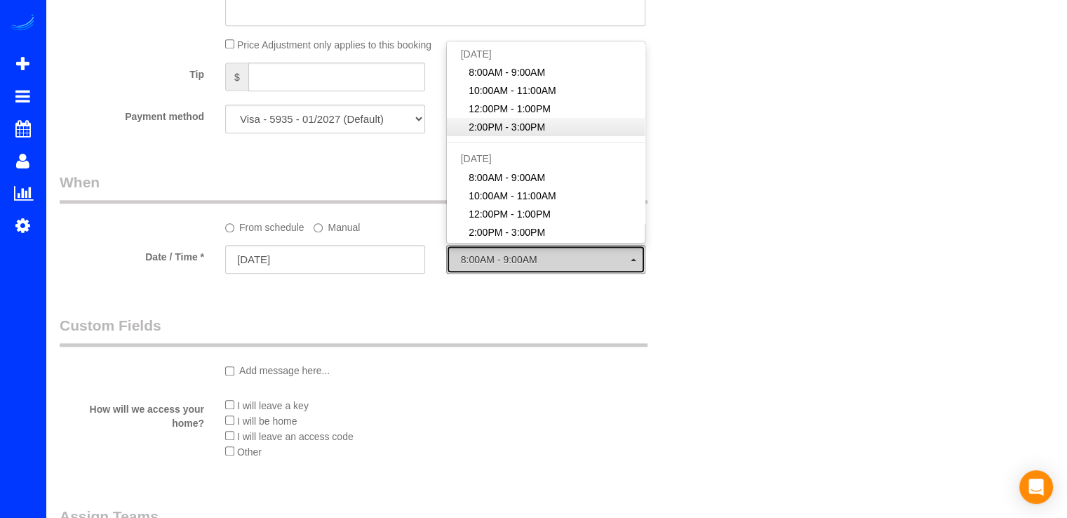
select select "spot21"
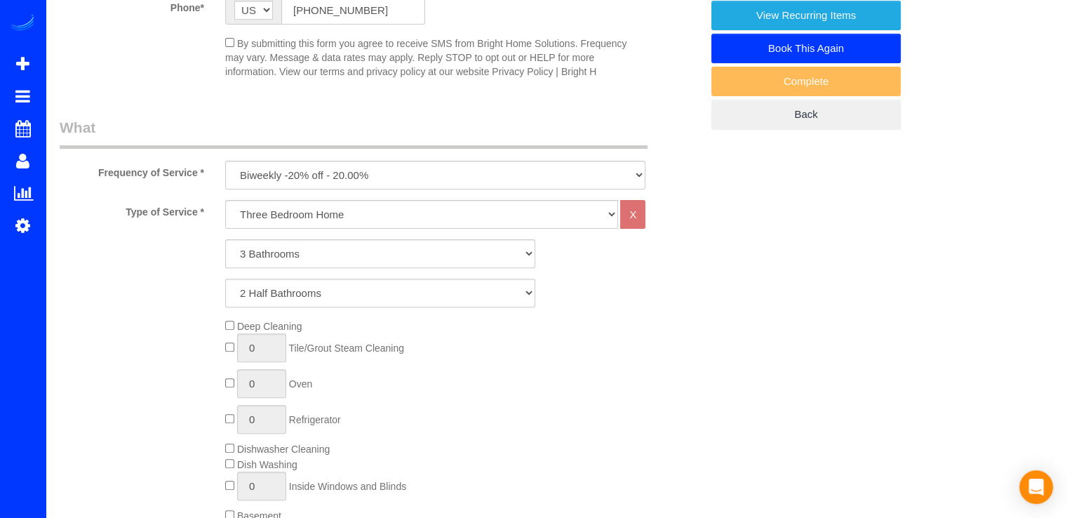
scroll to position [0, 0]
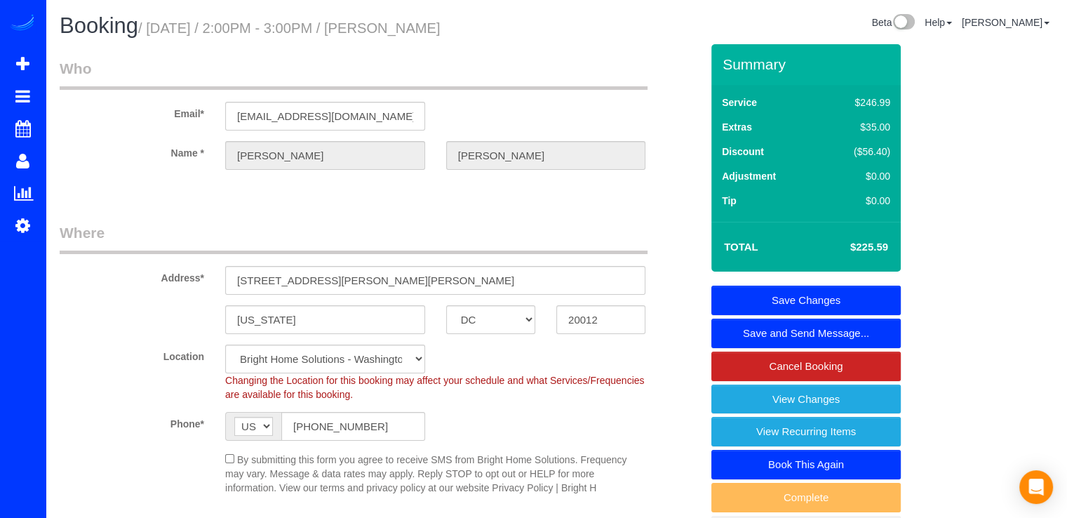
click at [840, 298] on link "Save Changes" at bounding box center [805, 300] width 189 height 29
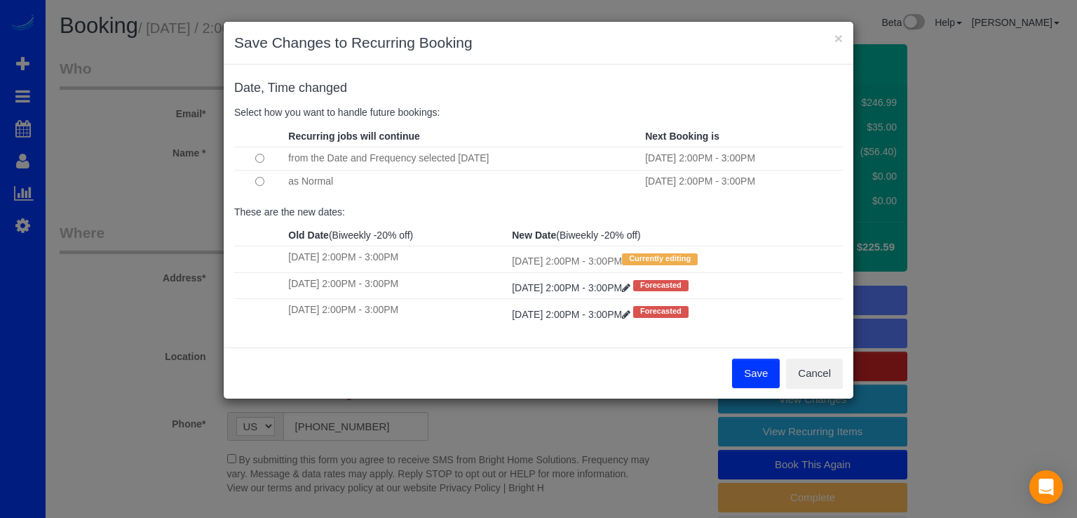
click at [742, 372] on button "Save" at bounding box center [756, 372] width 48 height 29
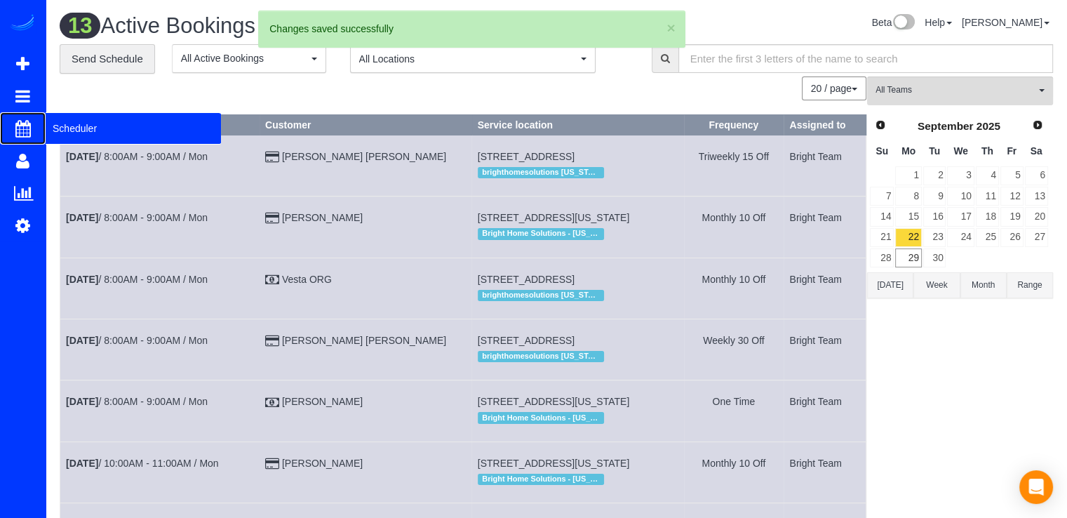
click at [62, 126] on span "Scheduler" at bounding box center [133, 128] width 175 height 32
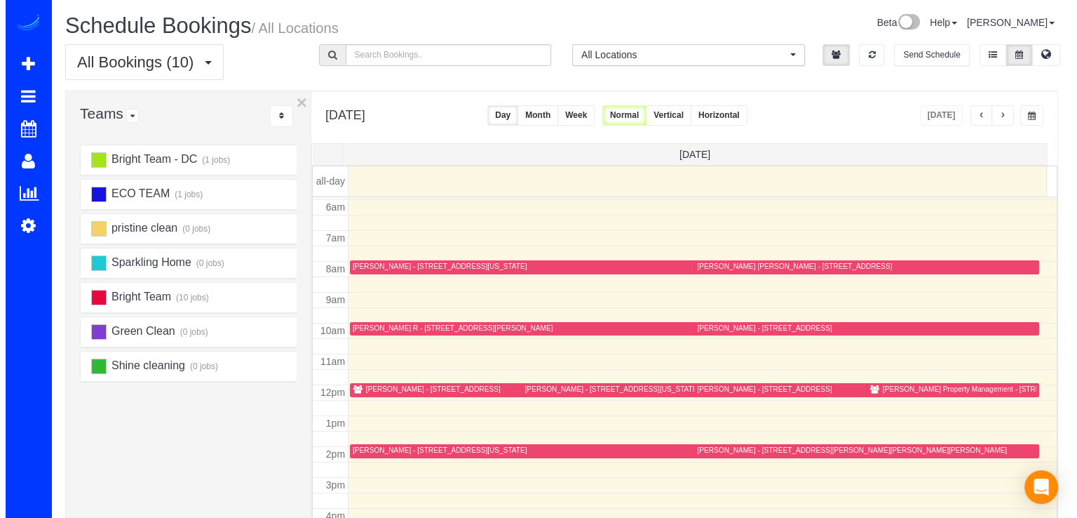
scroll to position [255, 0]
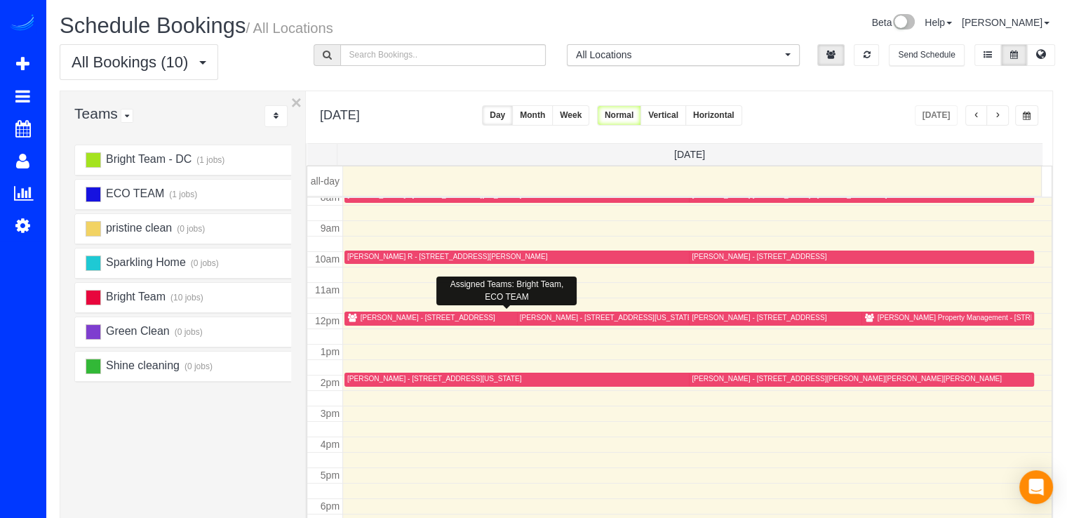
click at [356, 314] on icon at bounding box center [352, 318] width 11 height 8
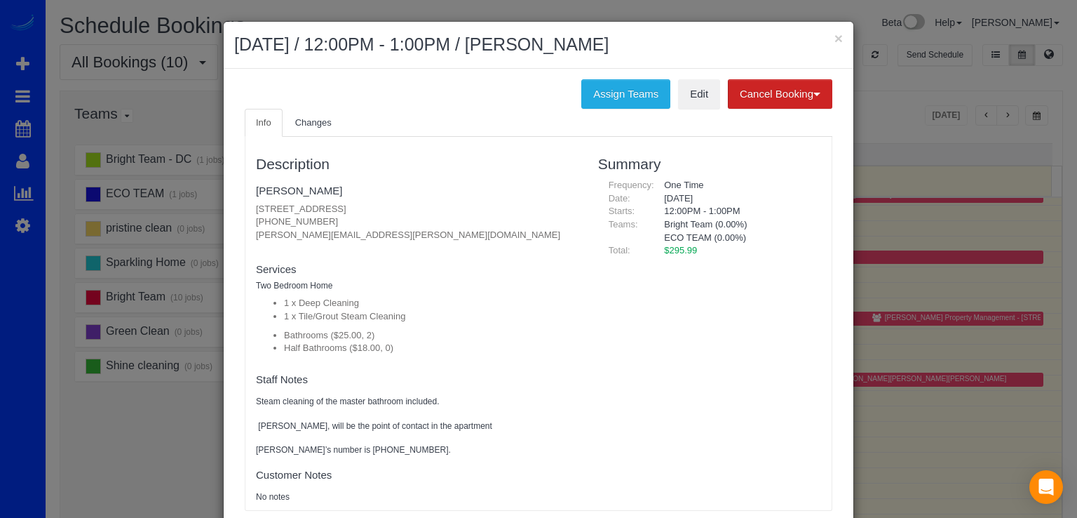
drag, startPoint x: 247, startPoint y: 210, endPoint x: 468, endPoint y: 205, distance: 221.0
click at [468, 205] on div "Description Kate Schnell 8710 Cameron St #1227, Silver Spring, MD 20910 (401) 3…" at bounding box center [417, 323] width 342 height 359
copy p "[STREET_ADDRESS]"
